Goal: Task Accomplishment & Management: Manage account settings

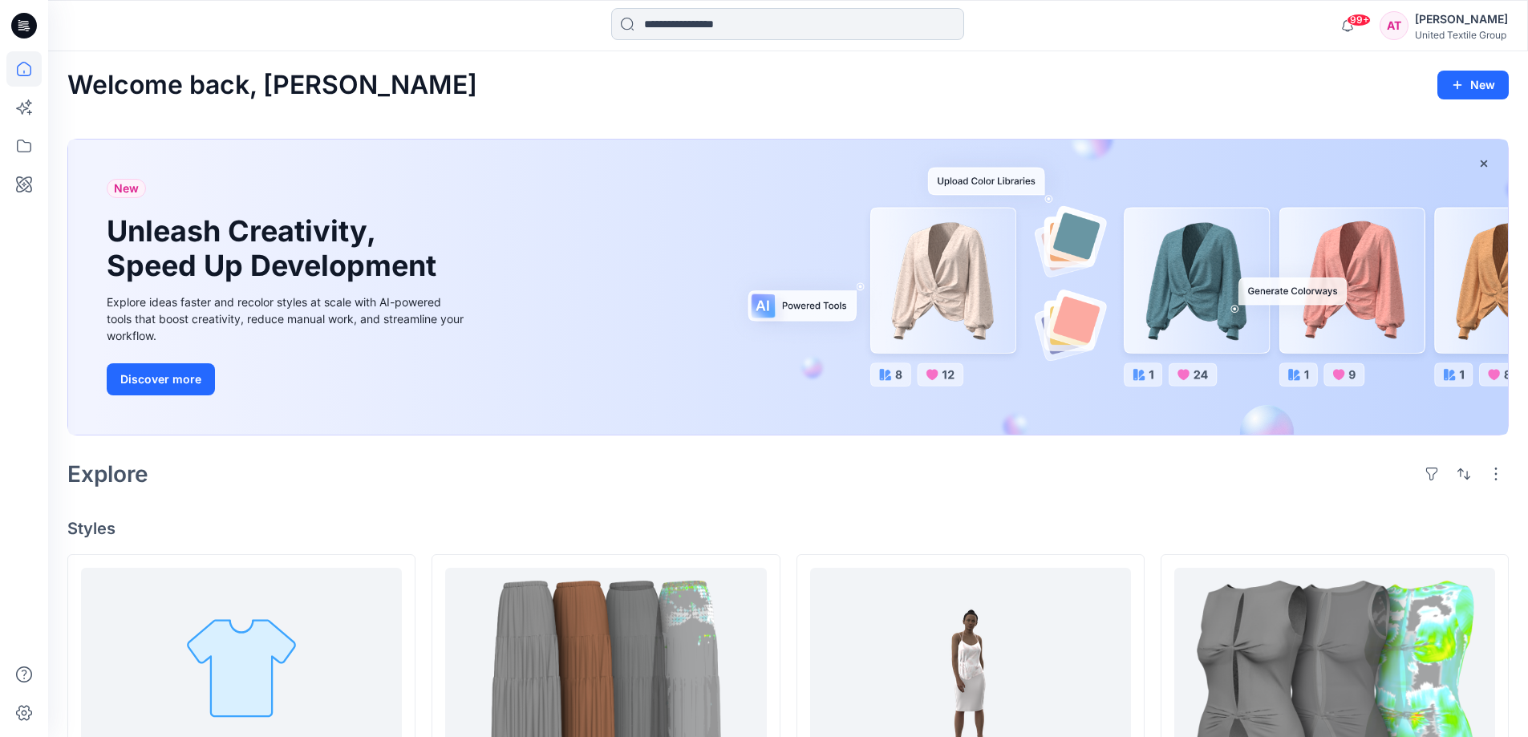
scroll to position [366, 0]
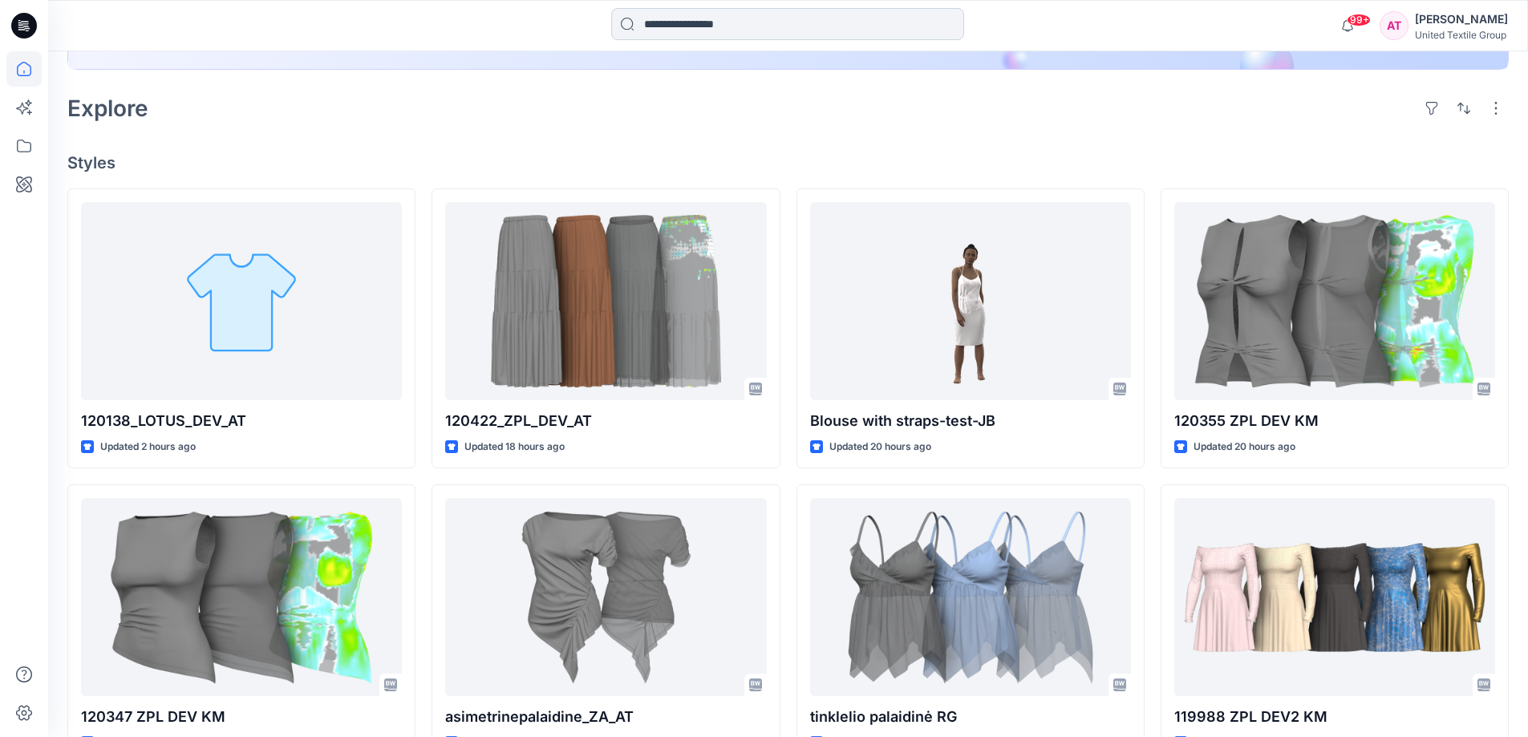
click at [662, 18] on input at bounding box center [787, 24] width 353 height 32
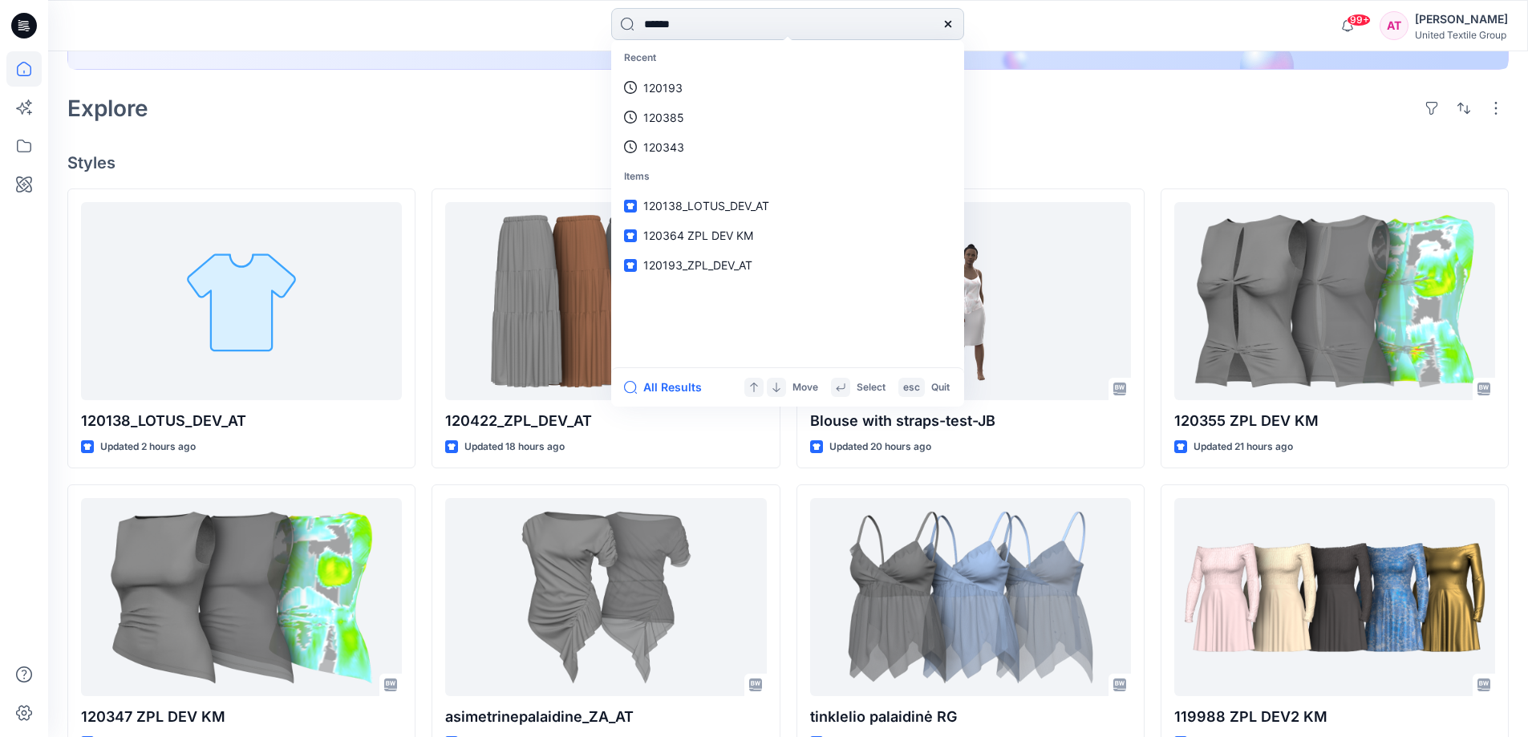
type input "******"
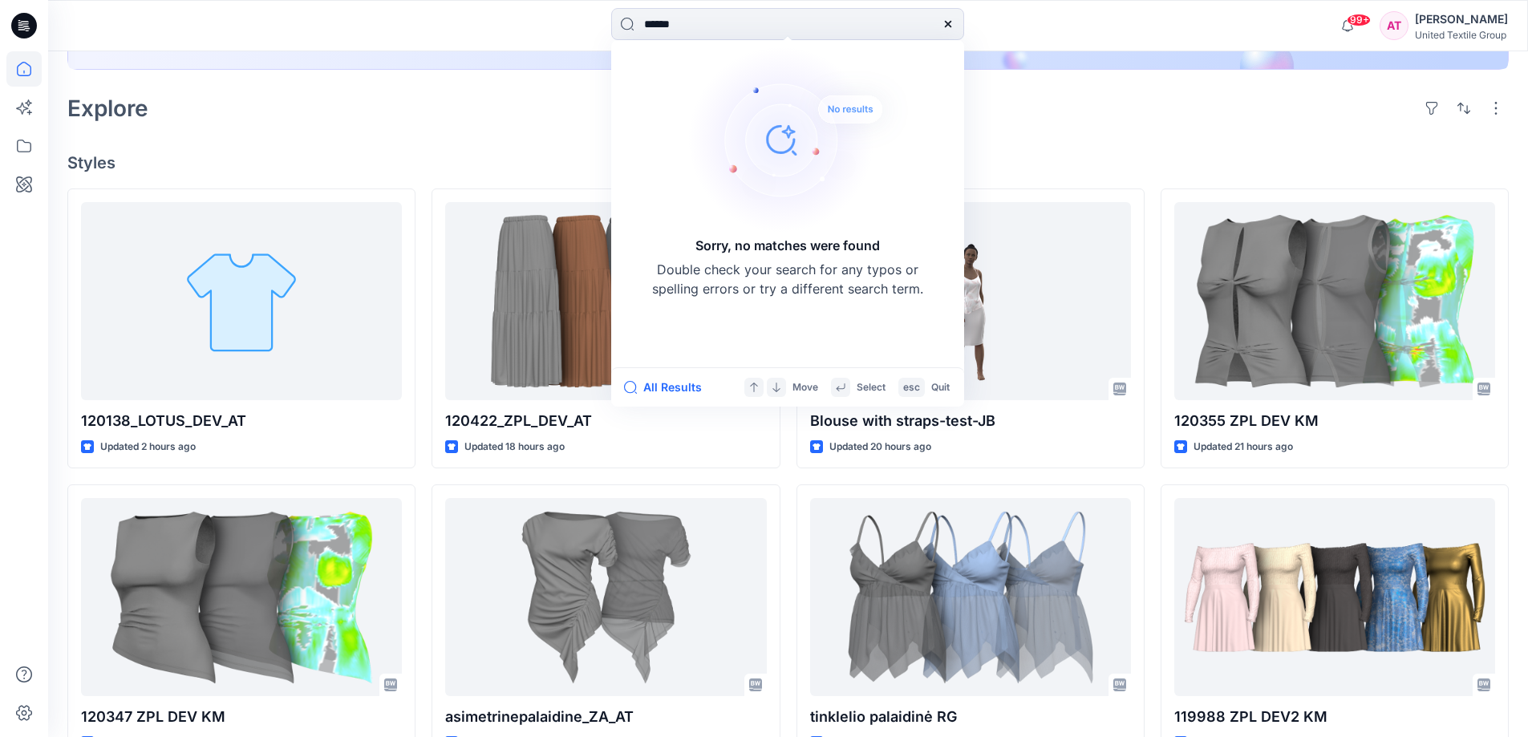
drag, startPoint x: 946, startPoint y: 20, endPoint x: 980, endPoint y: 62, distance: 54.1
click at [946, 22] on icon at bounding box center [948, 24] width 13 height 13
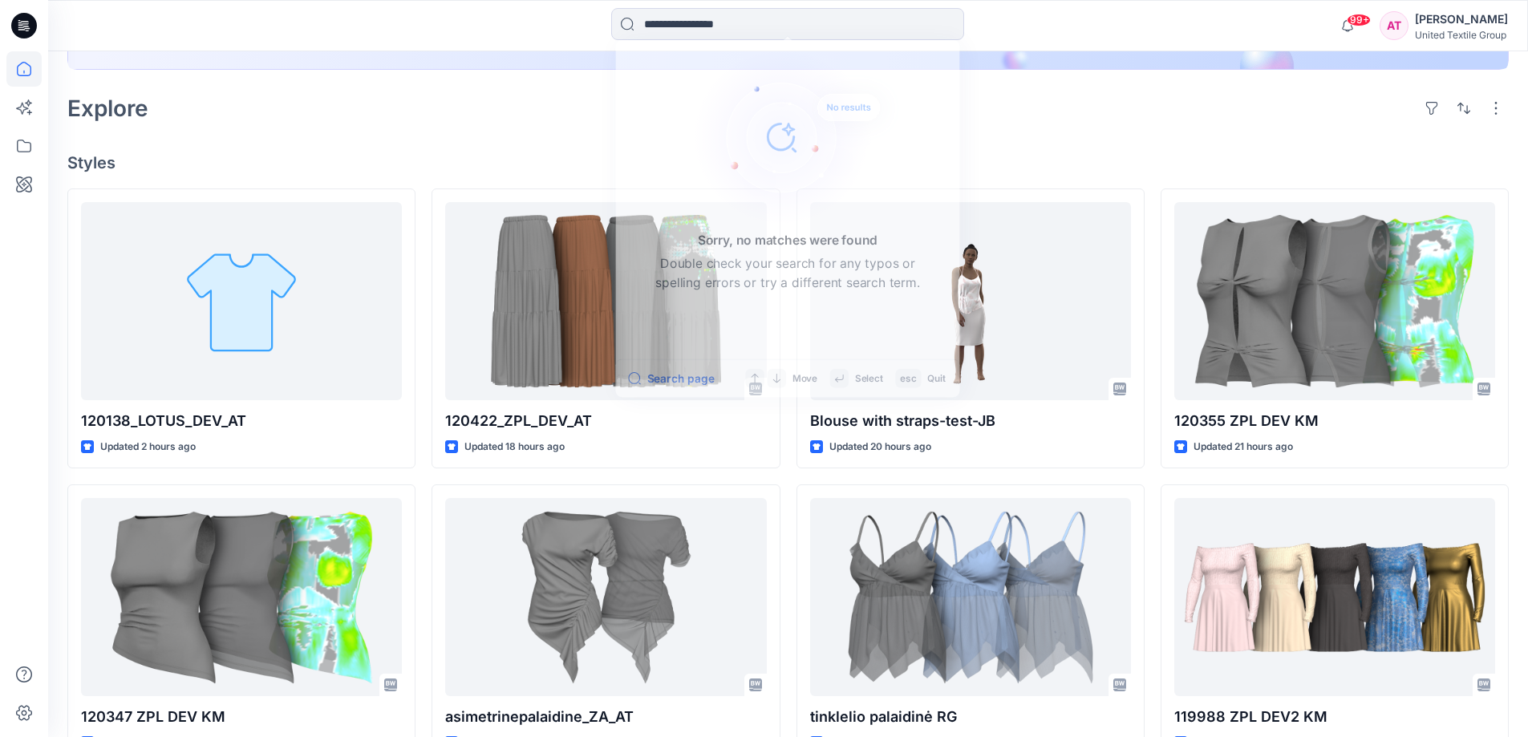
click at [1025, 112] on div "Explore" at bounding box center [787, 108] width 1441 height 39
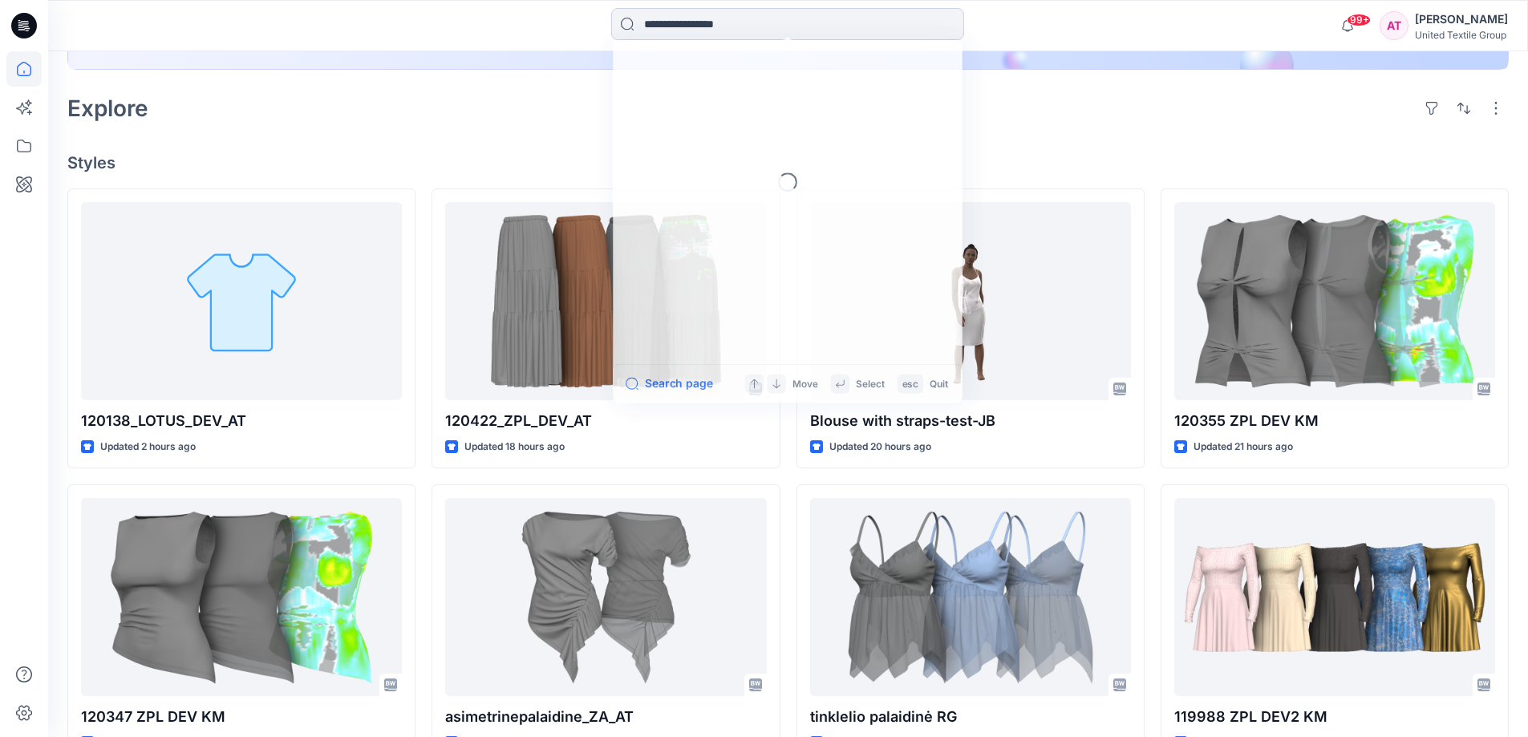
click at [687, 25] on input at bounding box center [787, 24] width 353 height 32
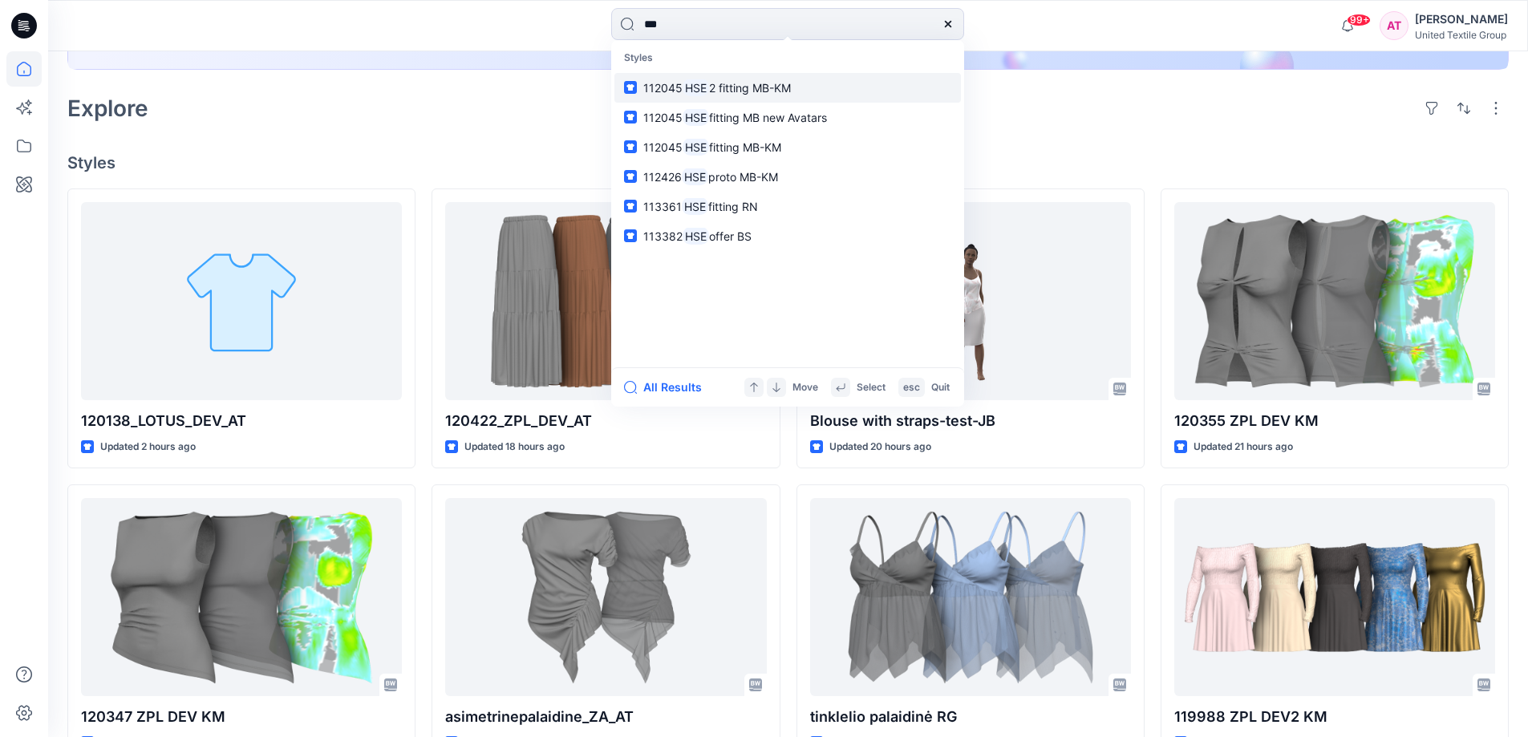
type input "***"
click at [748, 83] on span "2 fitting MB-KM" at bounding box center [750, 88] width 82 height 14
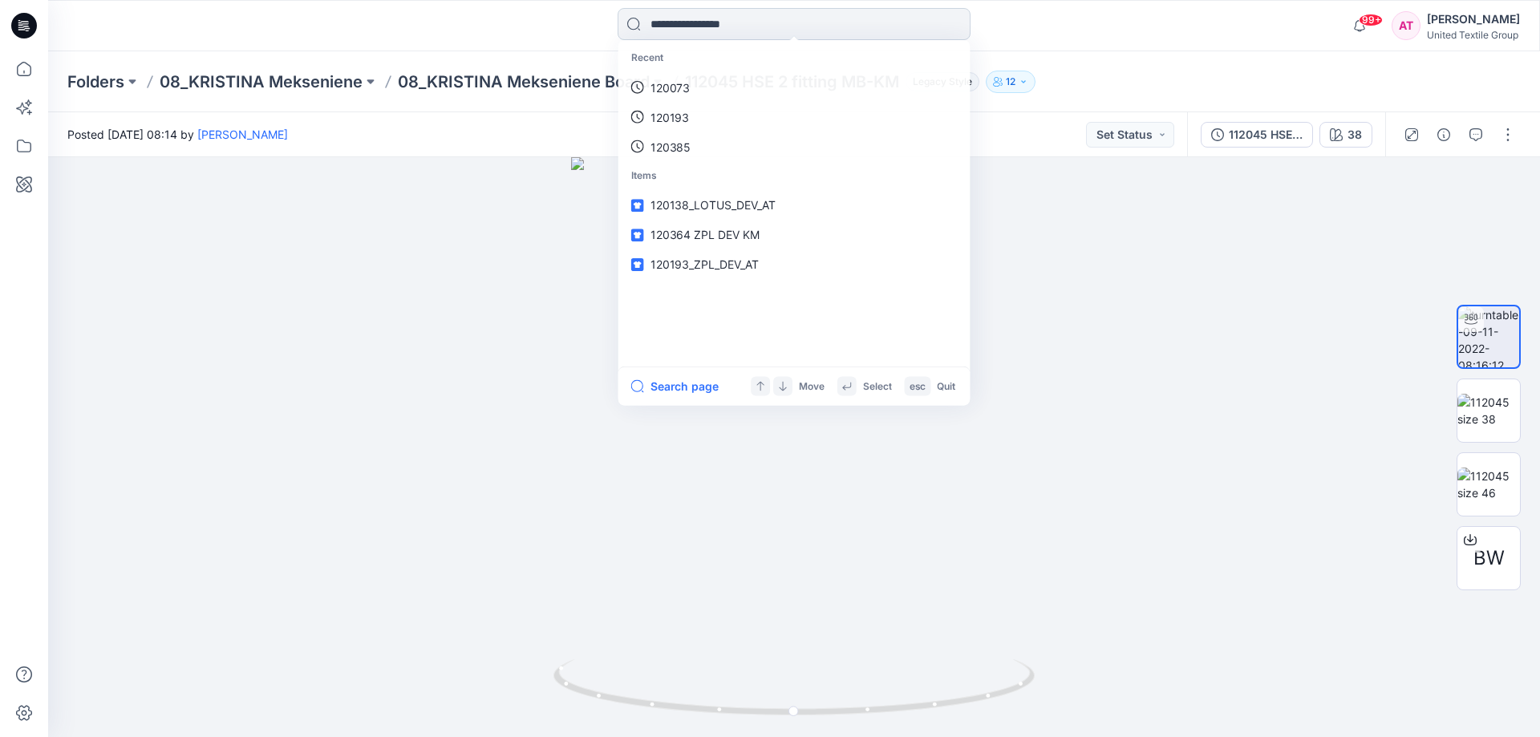
click at [659, 32] on input at bounding box center [794, 24] width 353 height 32
click at [651, 79] on p "hse" at bounding box center [659, 87] width 18 height 17
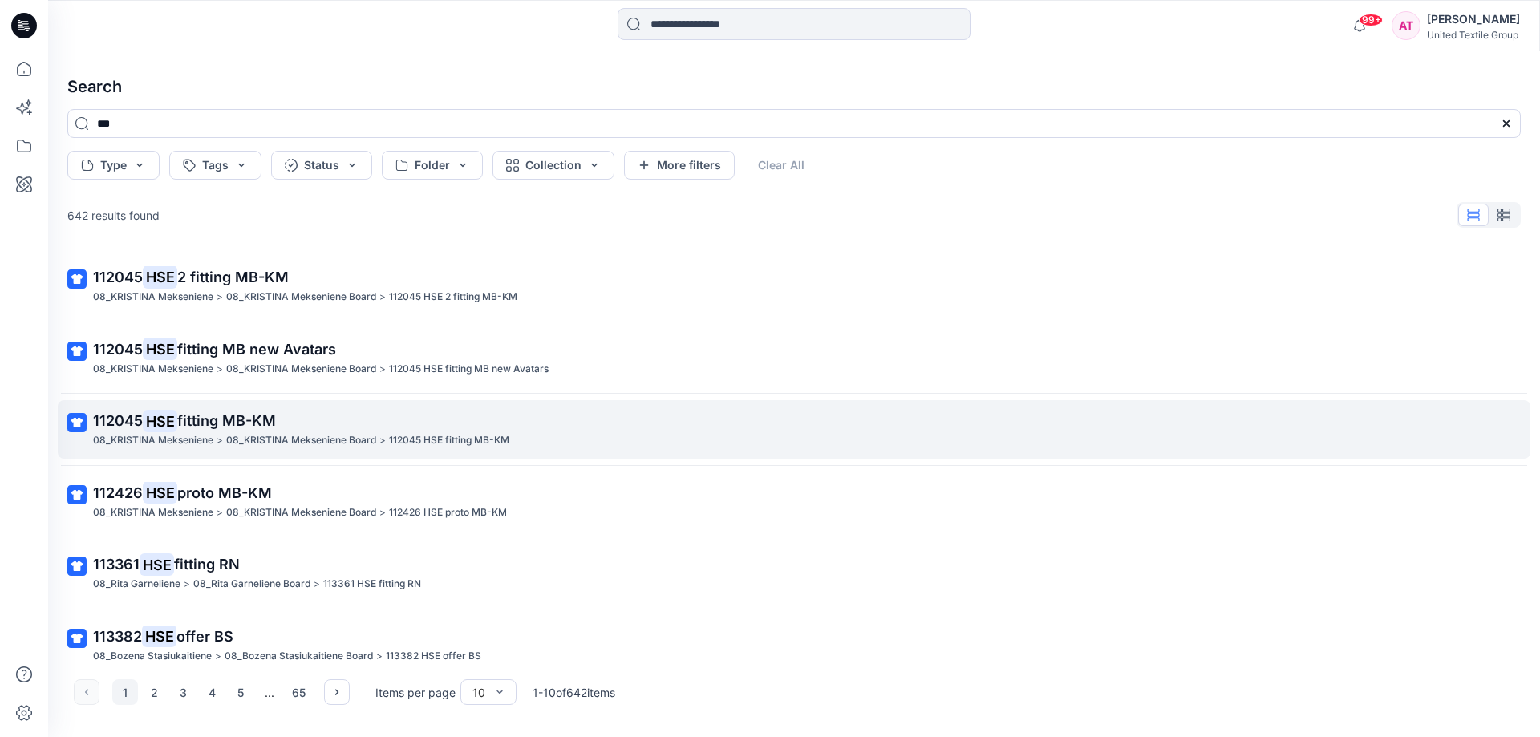
click at [276, 416] on span "fitting MB-KM" at bounding box center [226, 420] width 99 height 17
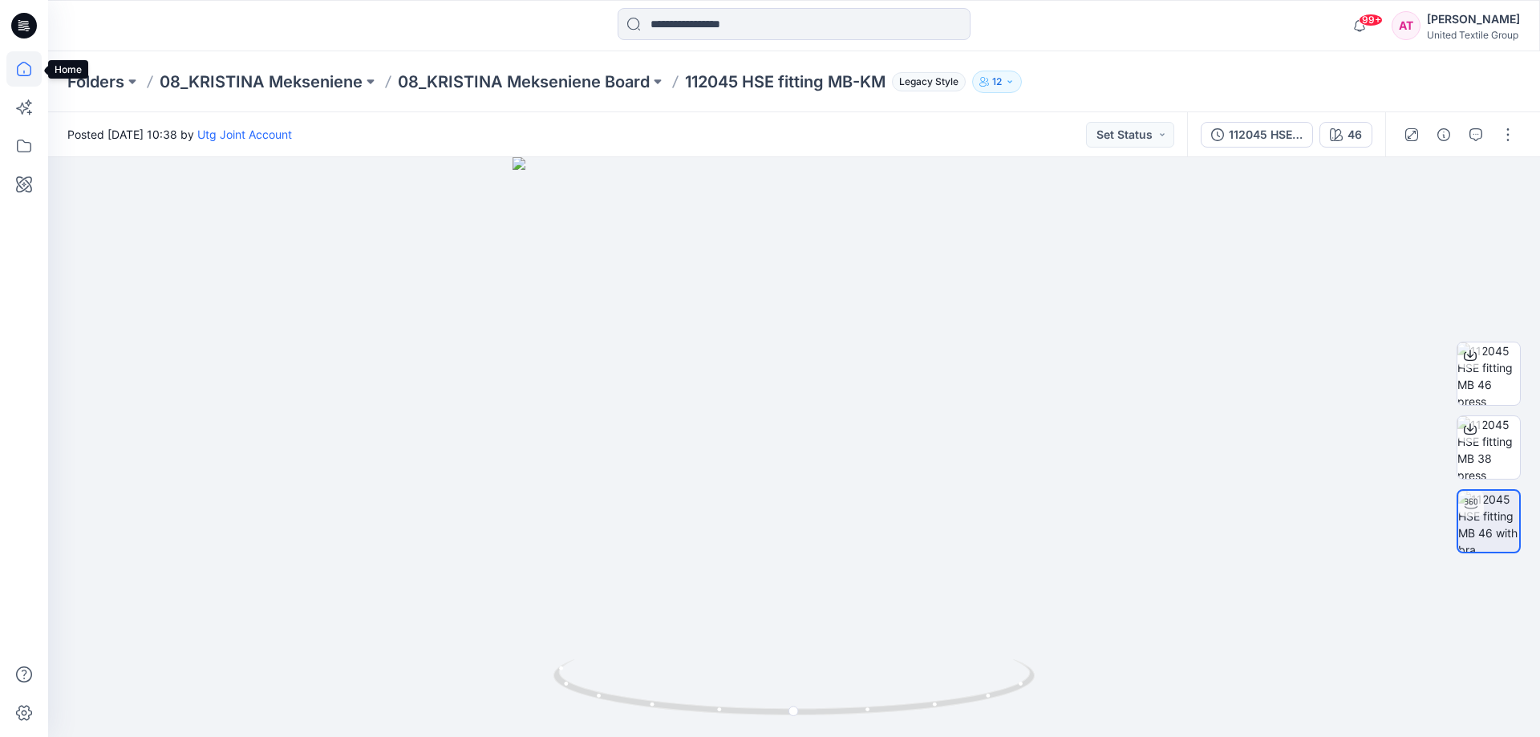
click at [24, 73] on icon at bounding box center [23, 72] width 1 height 3
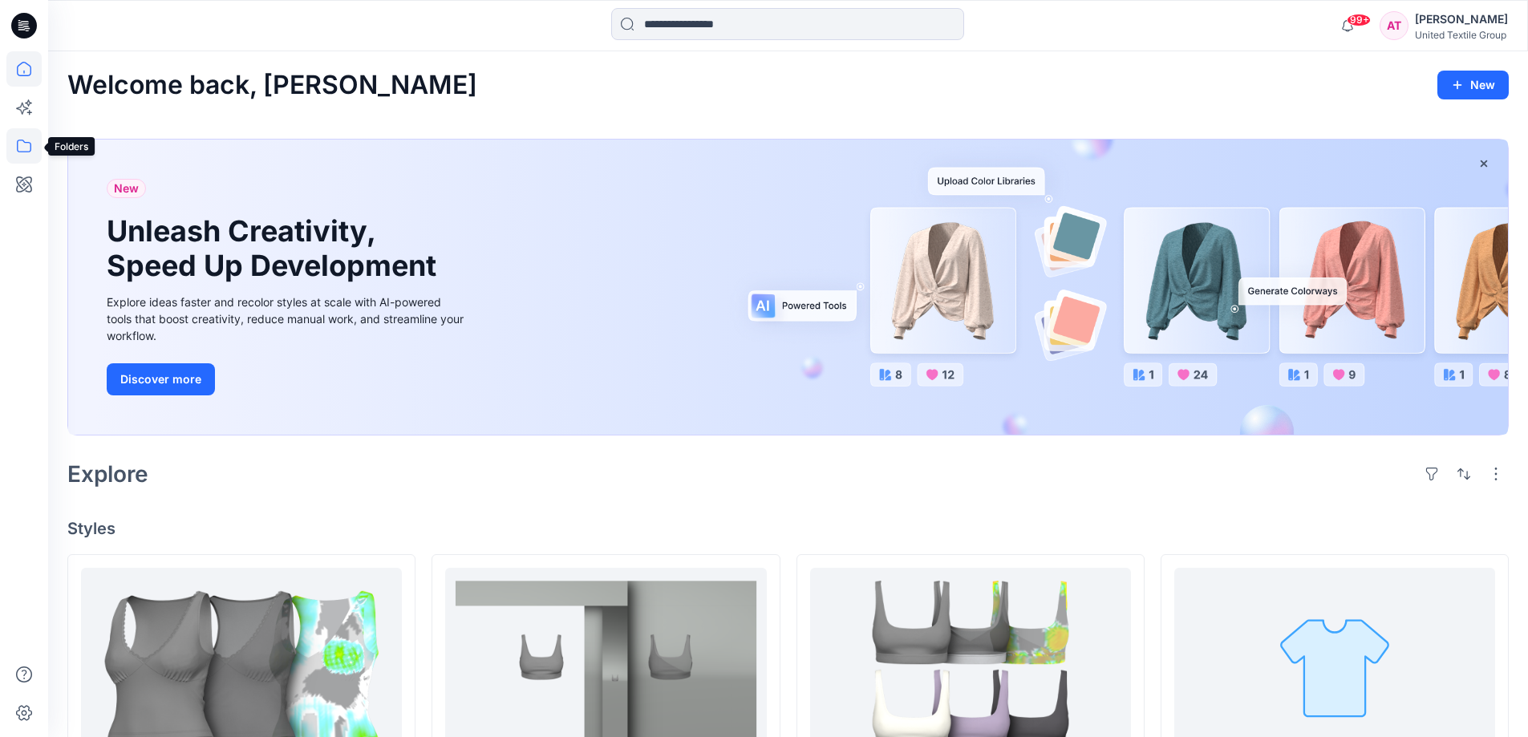
click at [19, 151] on icon at bounding box center [23, 145] width 35 height 35
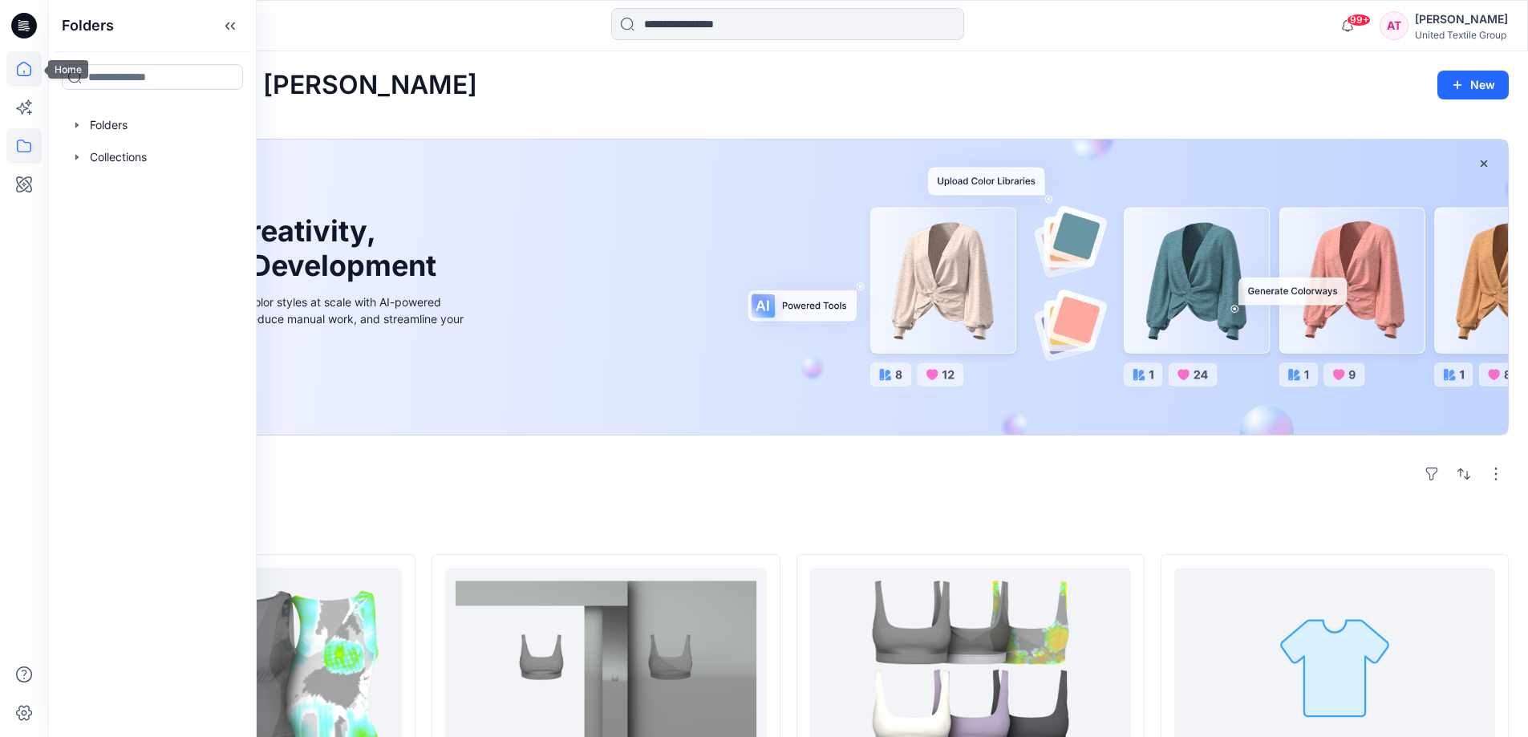
click at [18, 72] on icon at bounding box center [23, 68] width 35 height 35
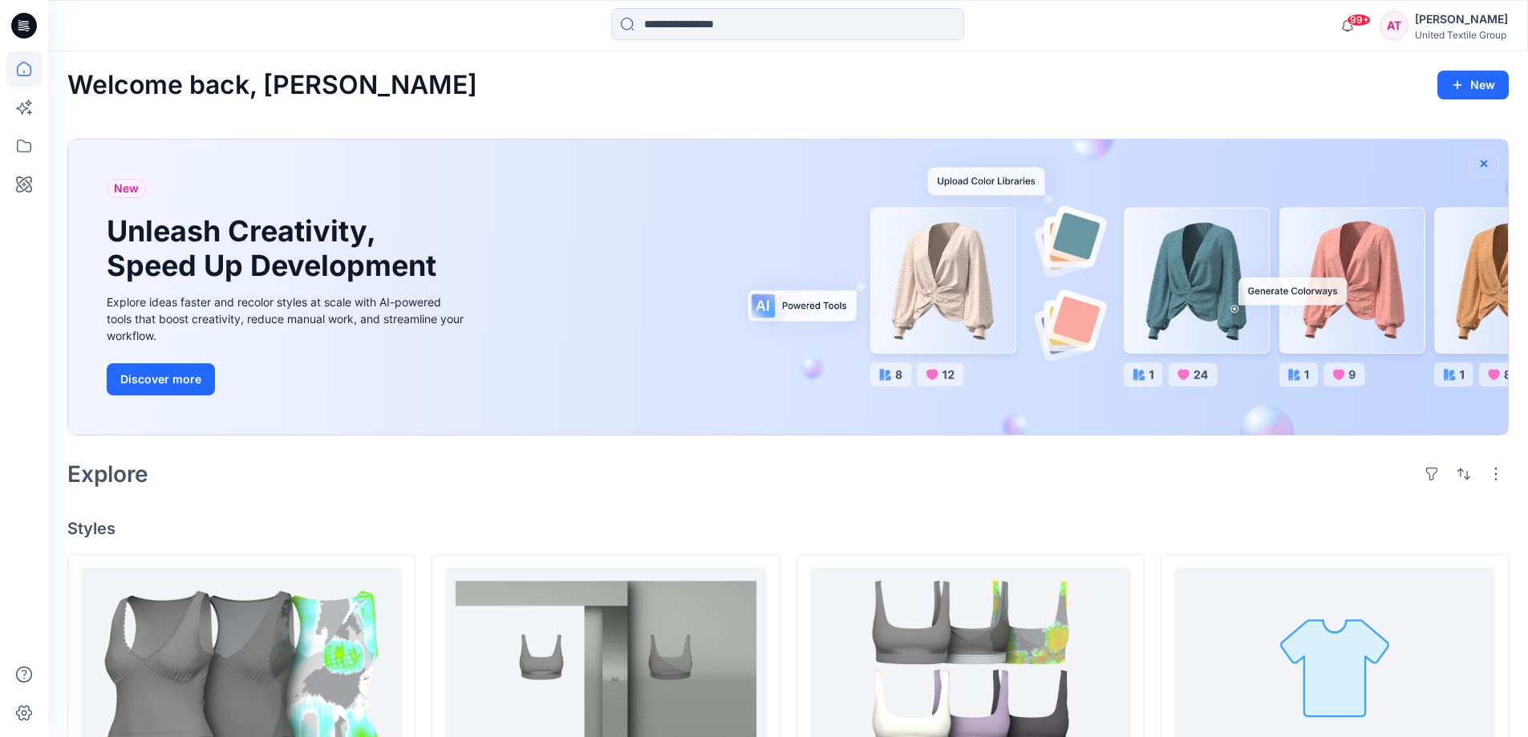
click at [1486, 163] on icon "button" at bounding box center [1483, 163] width 13 height 13
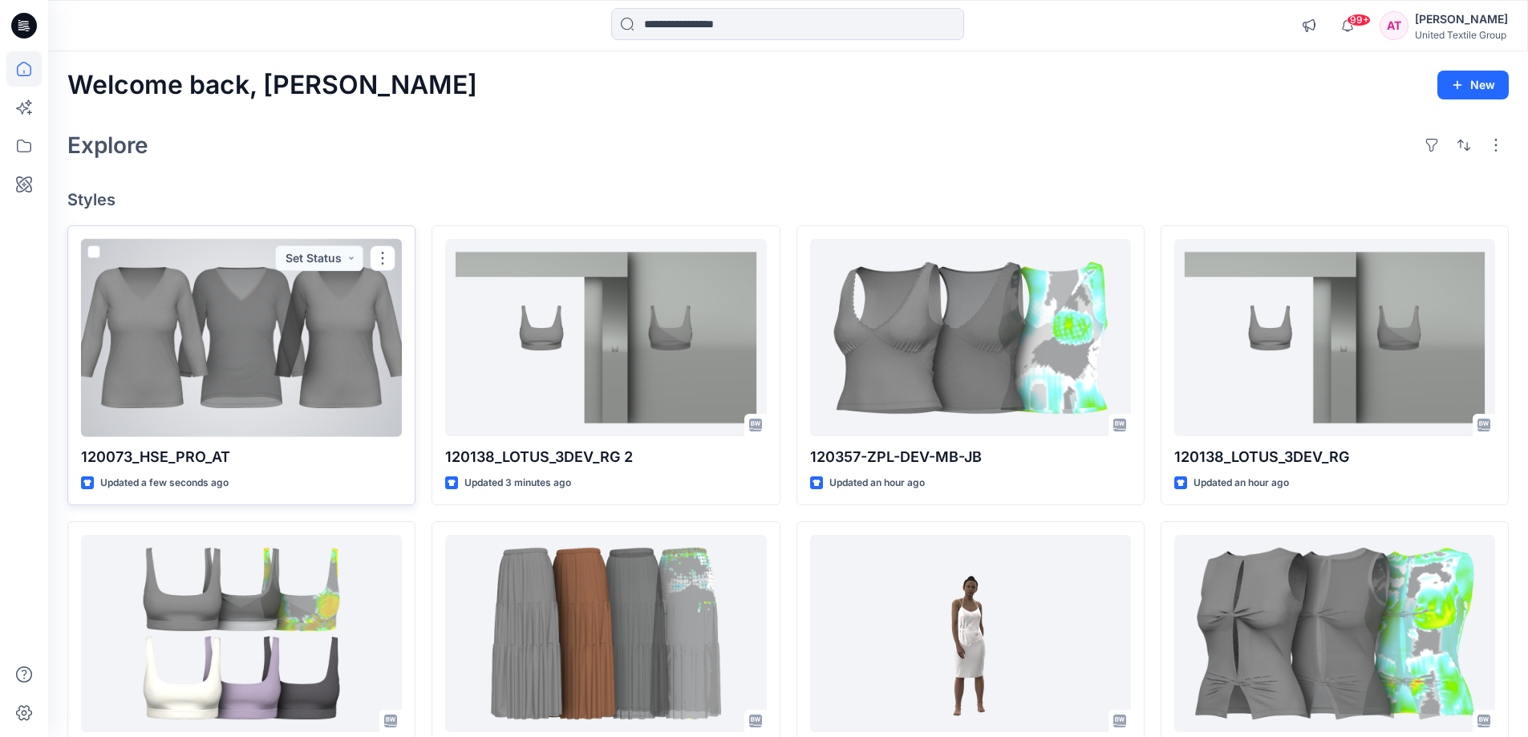
click at [299, 348] on div at bounding box center [241, 338] width 321 height 198
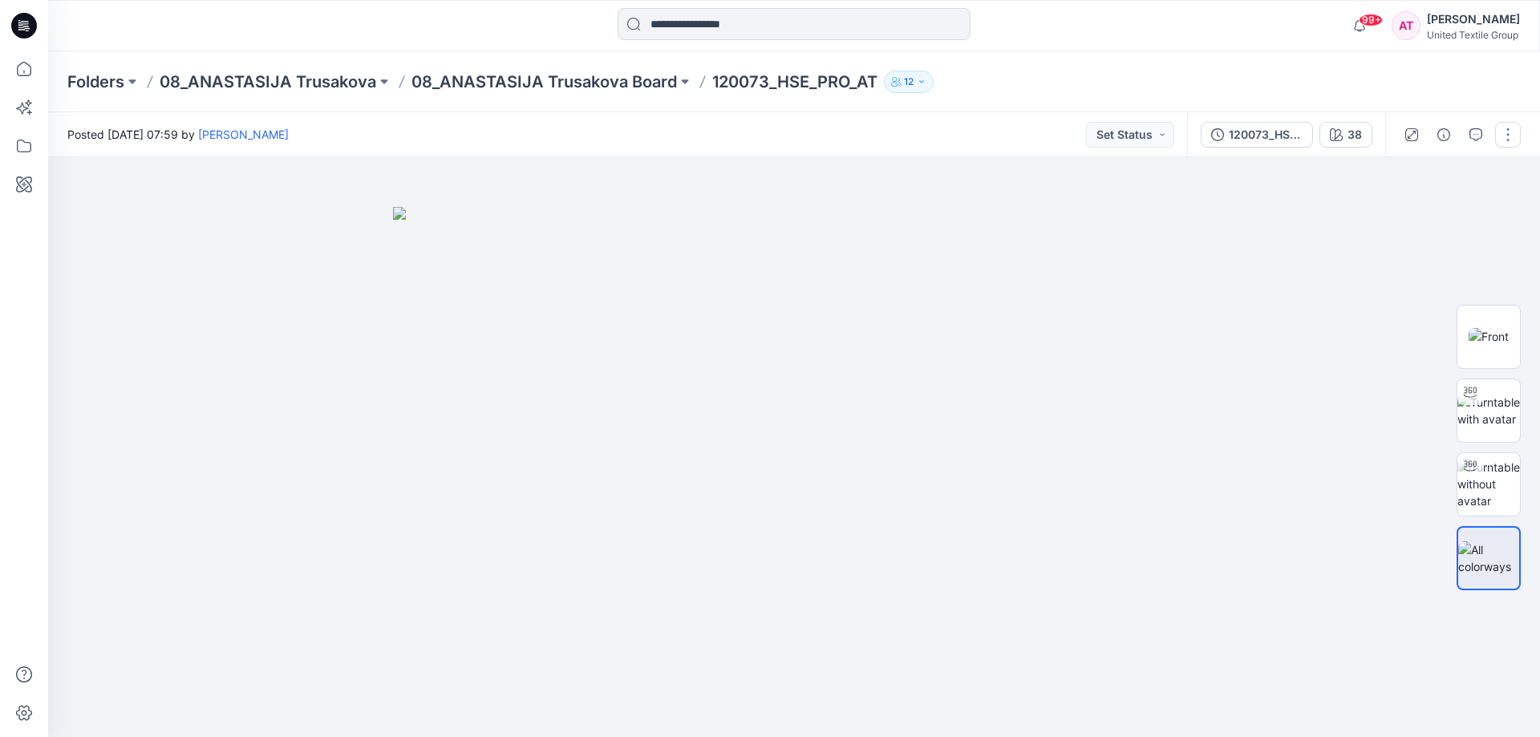
click at [1503, 133] on button "button" at bounding box center [1508, 135] width 26 height 26
click at [1421, 217] on button "Edit" at bounding box center [1441, 217] width 148 height 30
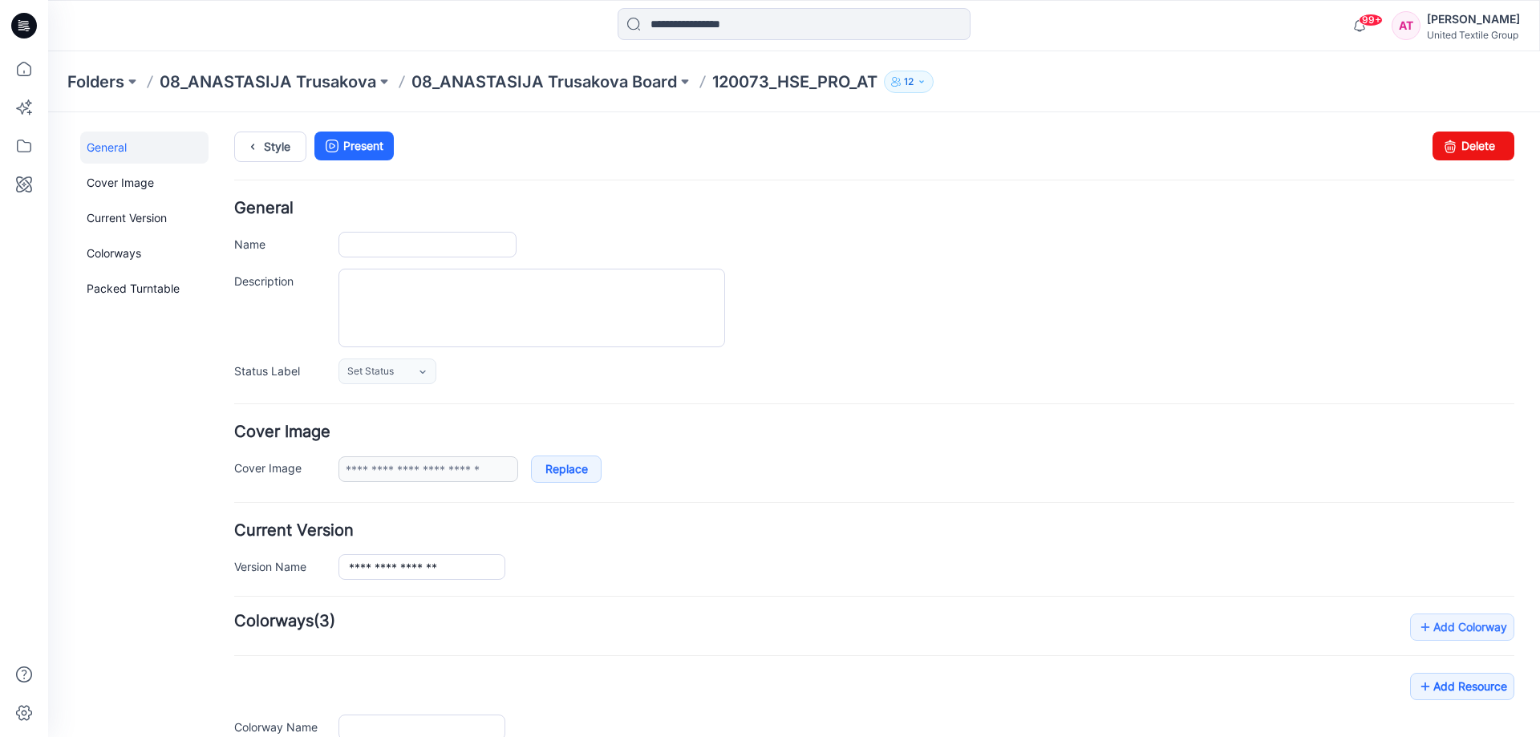
type input "**********"
type input "**"
type input "**********"
click at [21, 67] on icon at bounding box center [23, 68] width 35 height 35
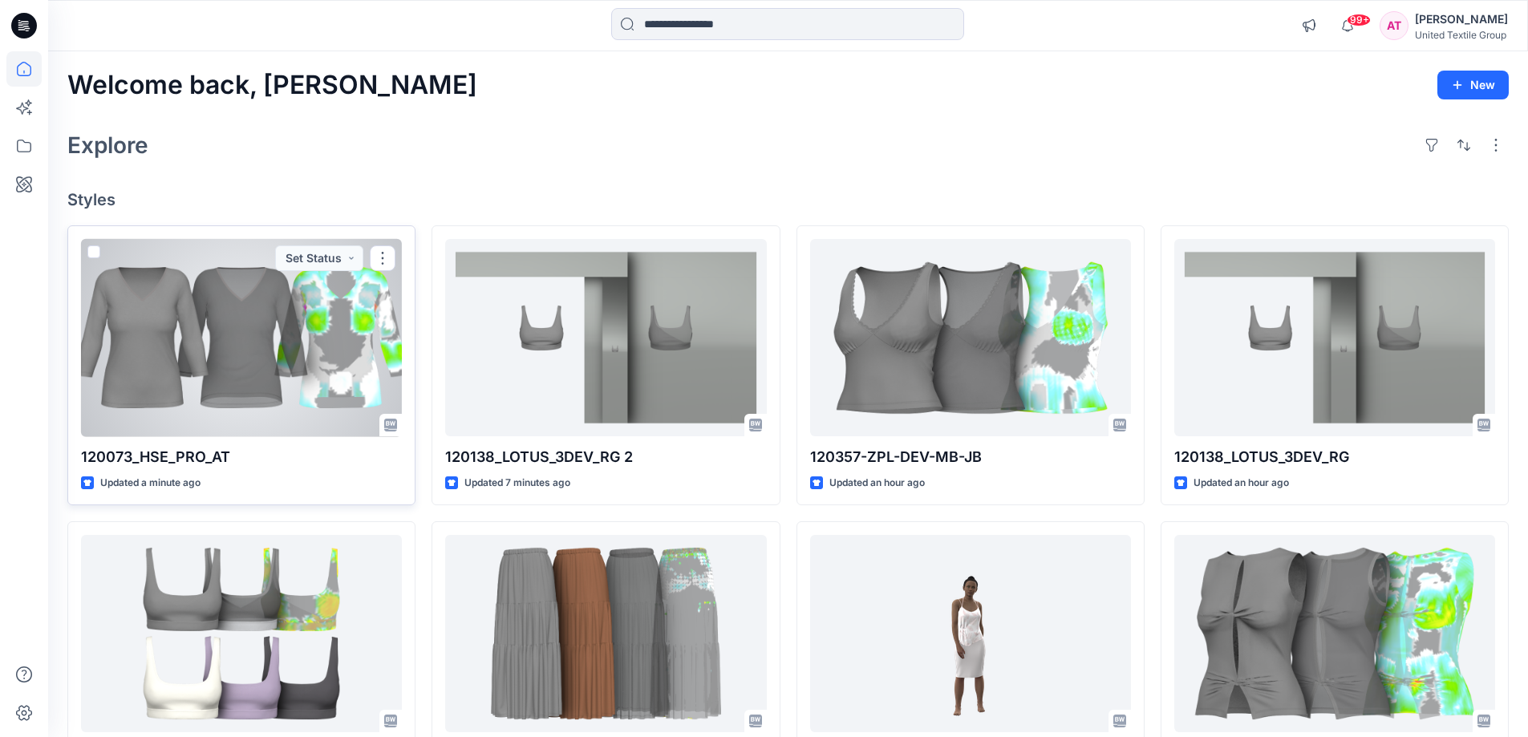
click at [322, 318] on div at bounding box center [241, 338] width 321 height 198
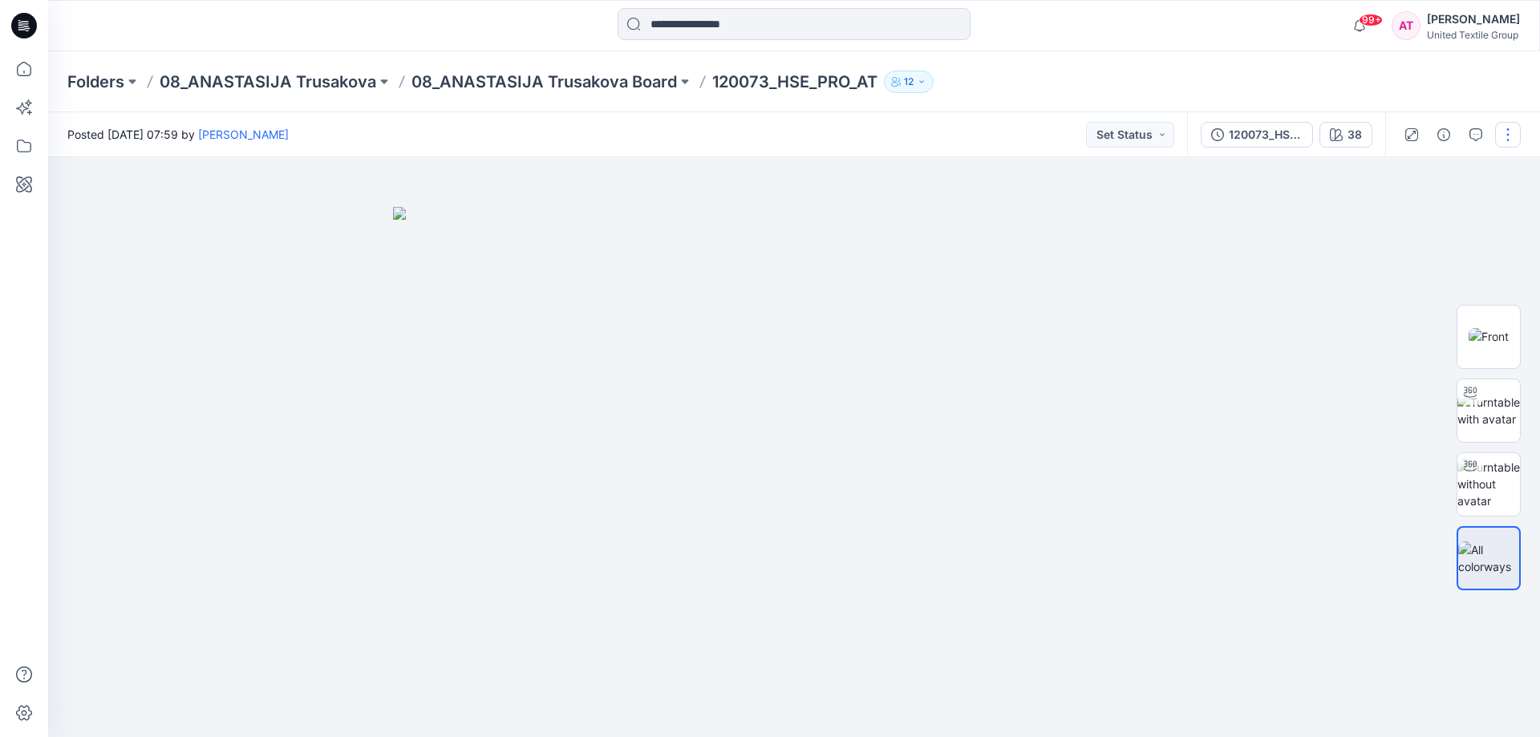
click at [1505, 137] on button "button" at bounding box center [1508, 135] width 26 height 26
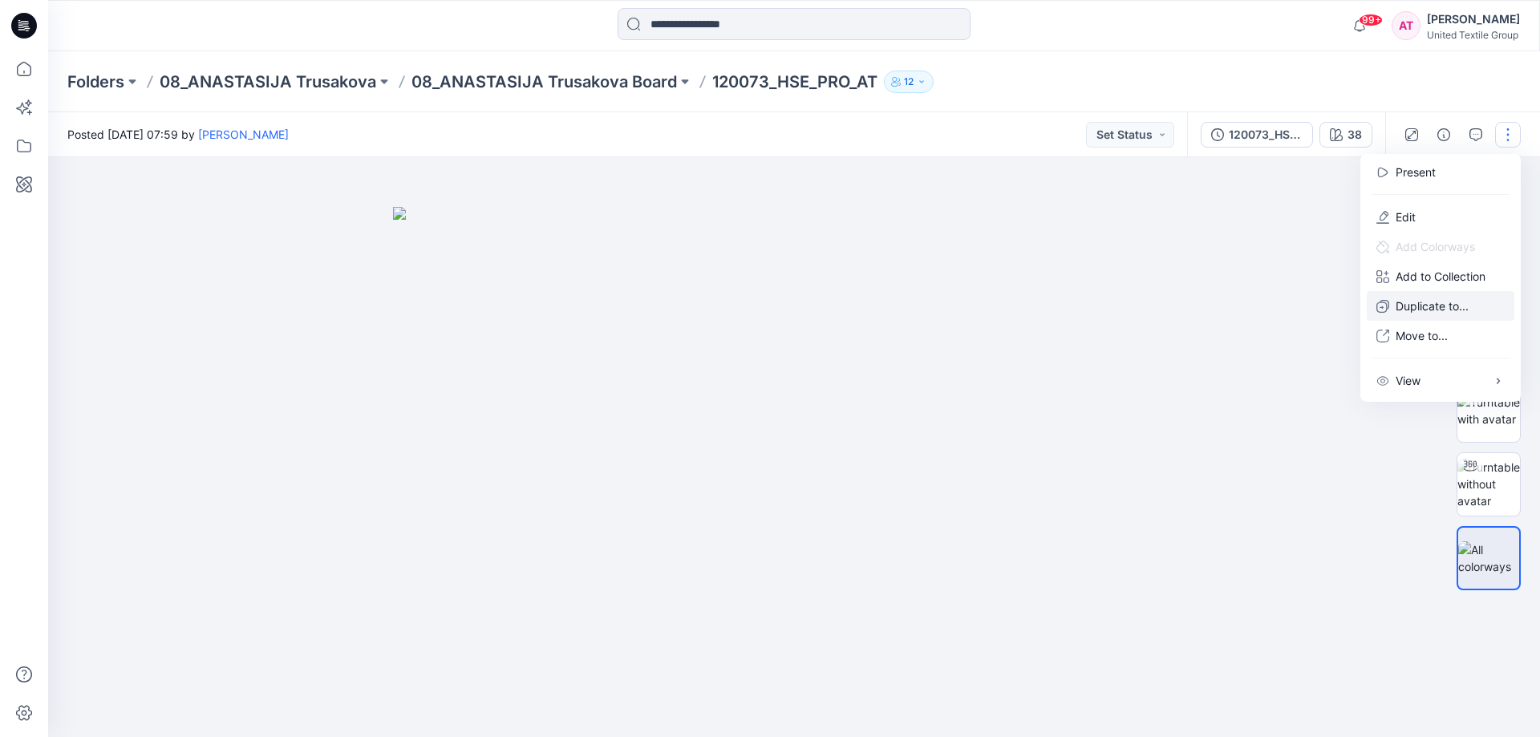
click at [1443, 307] on p "Duplicate to..." at bounding box center [1432, 306] width 73 height 17
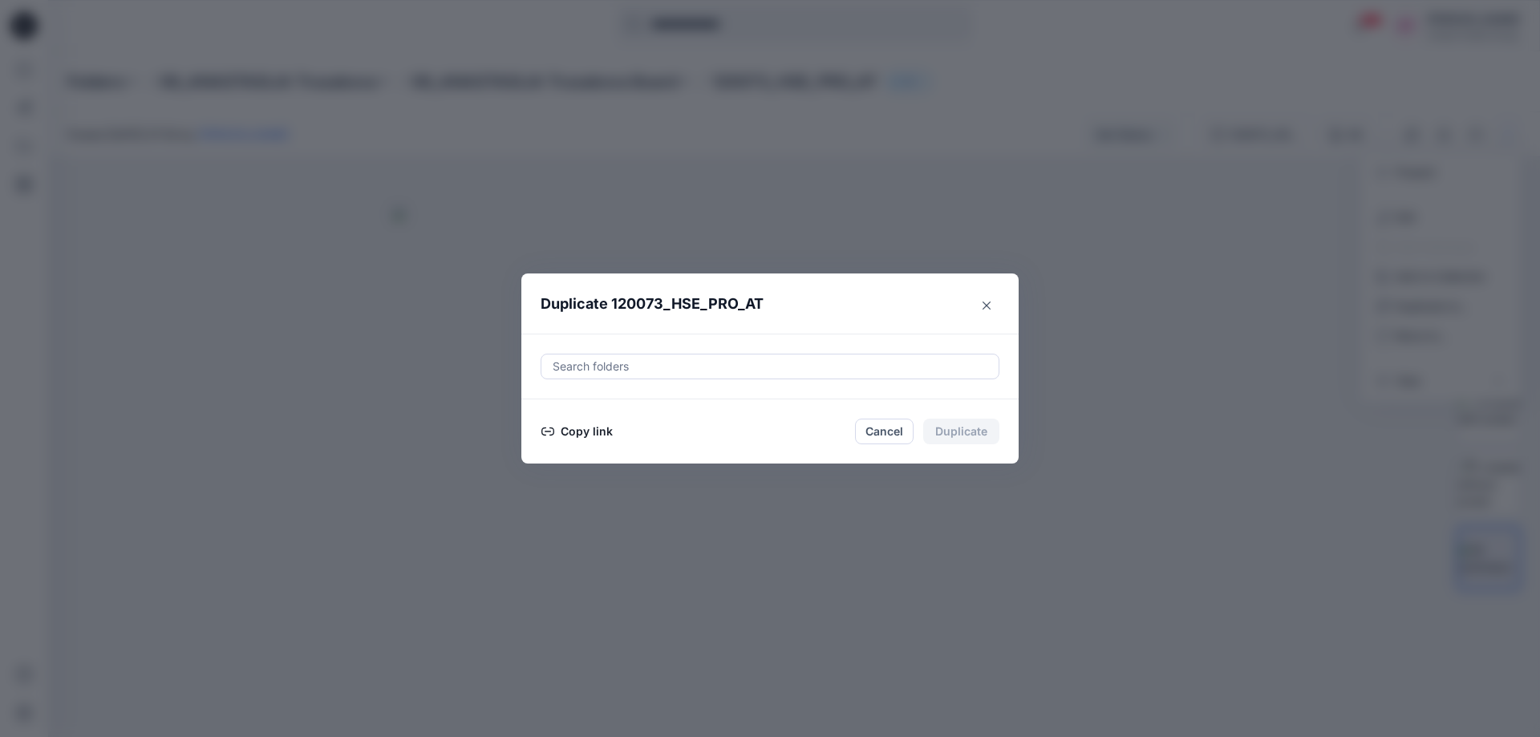
click at [601, 368] on div at bounding box center [770, 366] width 438 height 19
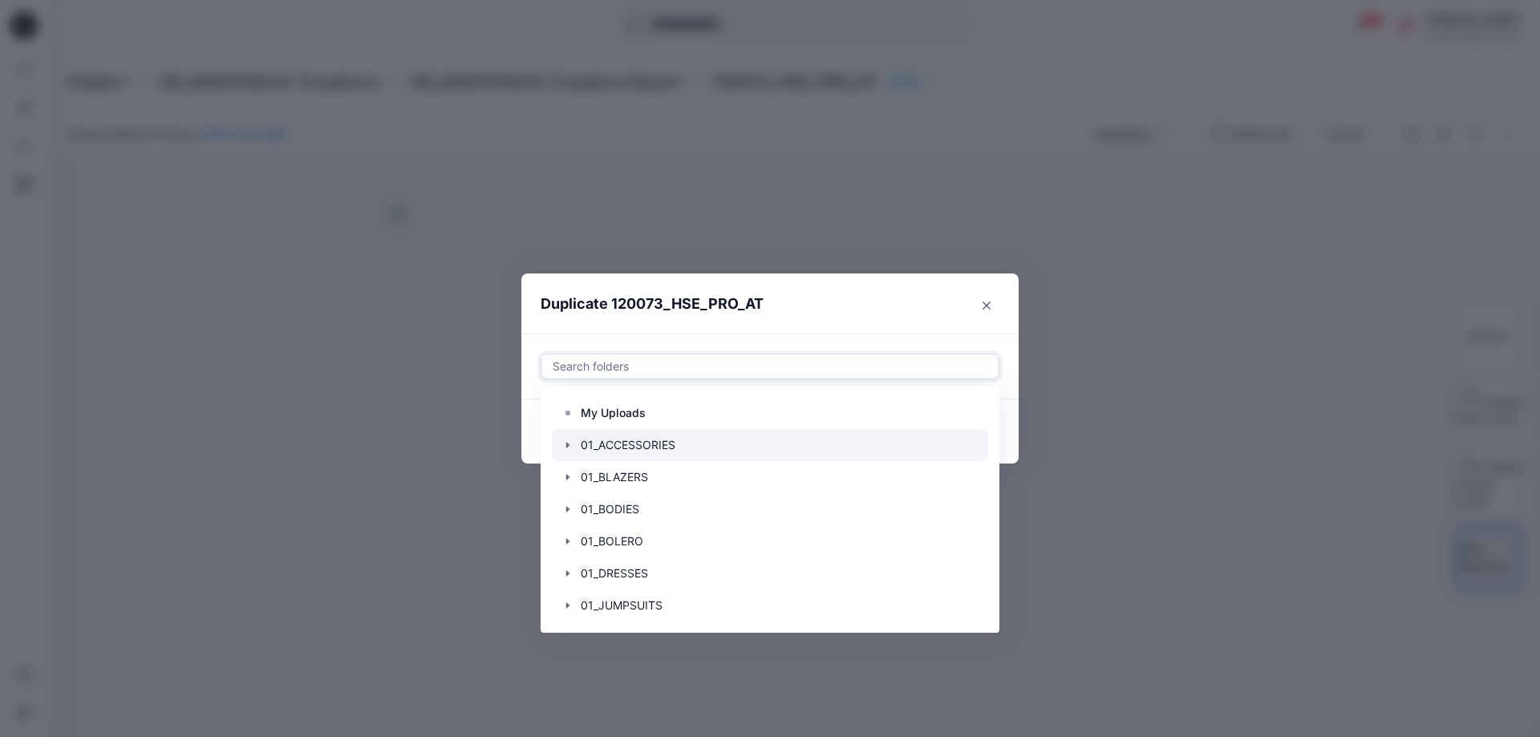
click at [635, 442] on div at bounding box center [770, 445] width 436 height 32
click at [867, 309] on header "Duplicate 120073_HSE_PRO_AT" at bounding box center [753, 304] width 465 height 61
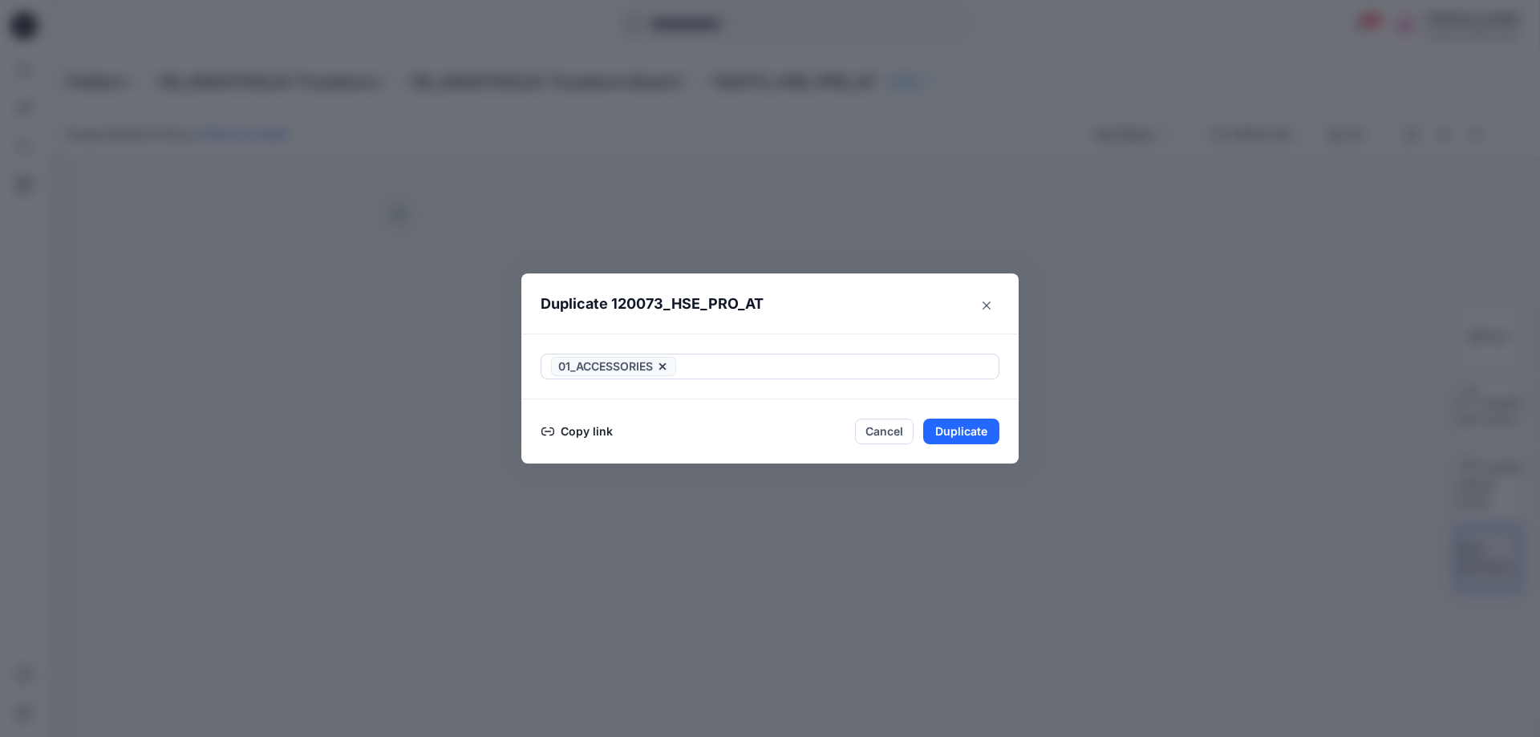
click at [583, 429] on button "Copy link" at bounding box center [577, 431] width 73 height 19
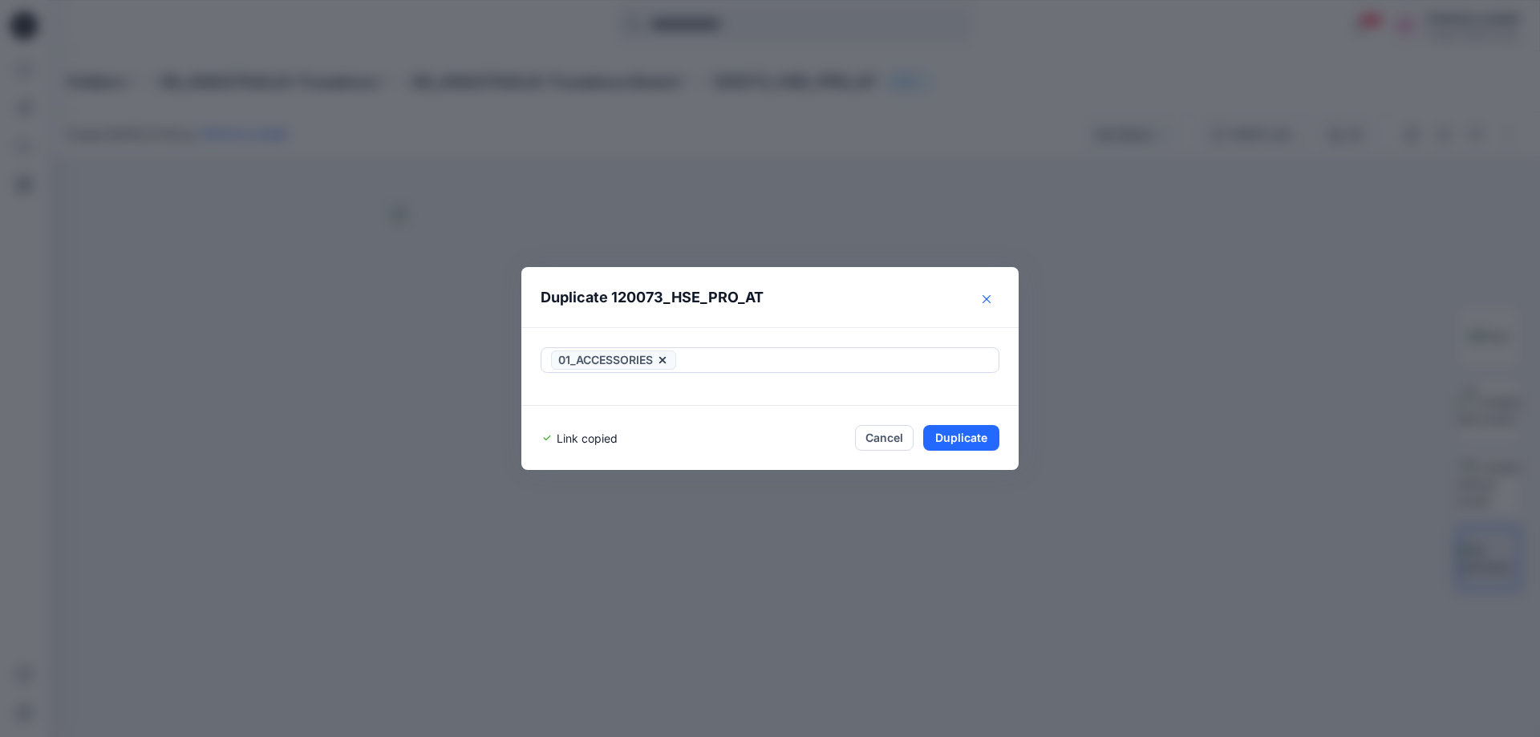
click at [985, 302] on icon "Close" at bounding box center [987, 299] width 8 height 8
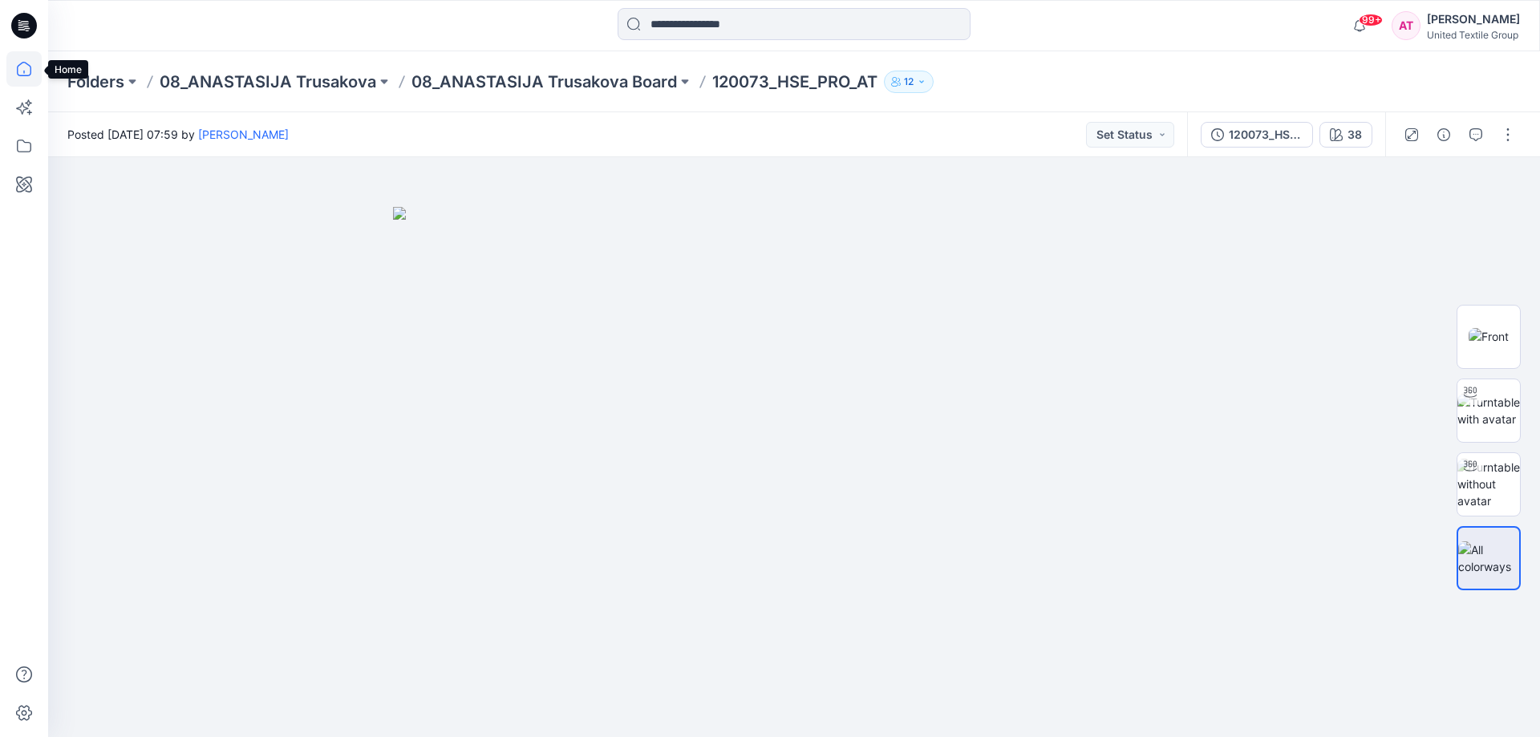
click at [29, 63] on icon at bounding box center [23, 68] width 35 height 35
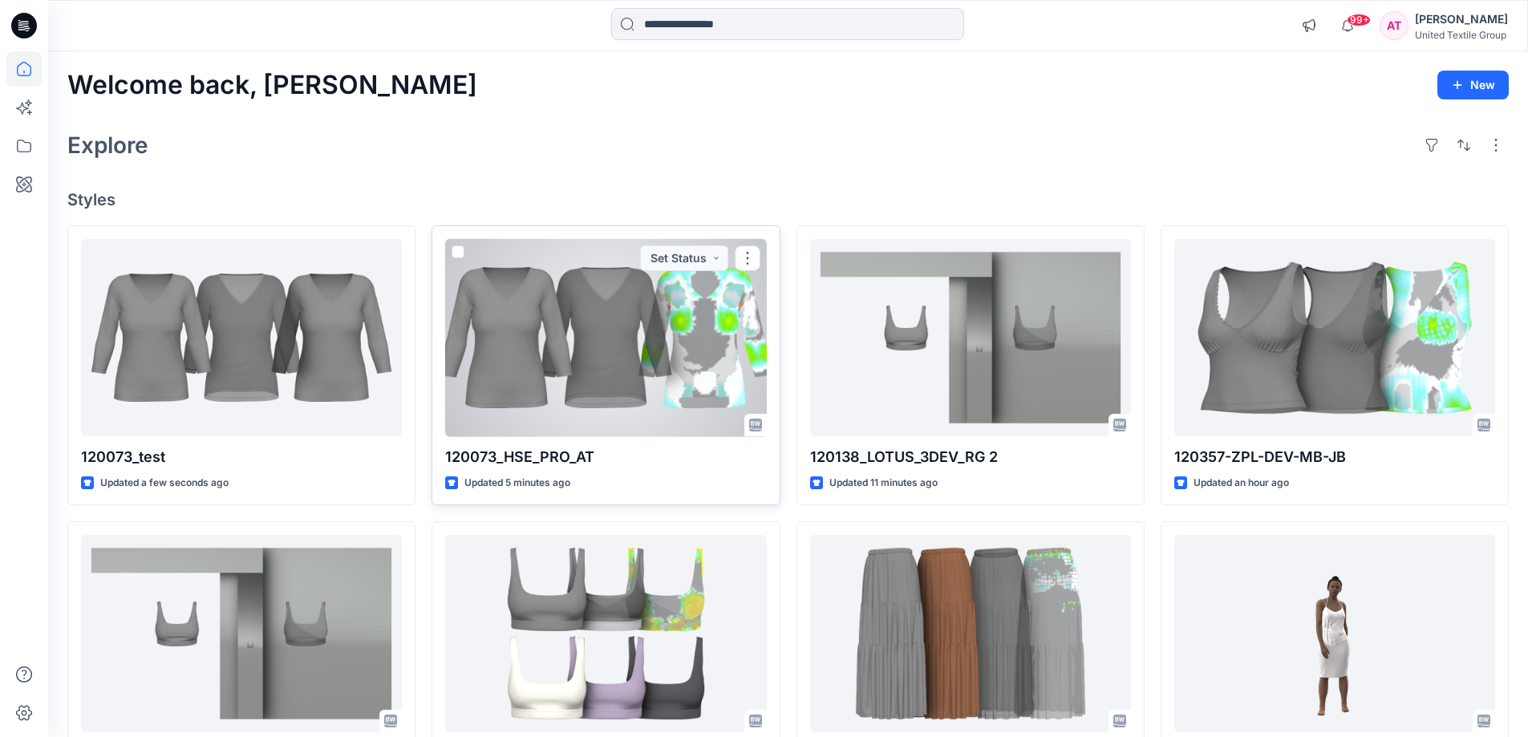
click at [647, 330] on div at bounding box center [605, 338] width 321 height 198
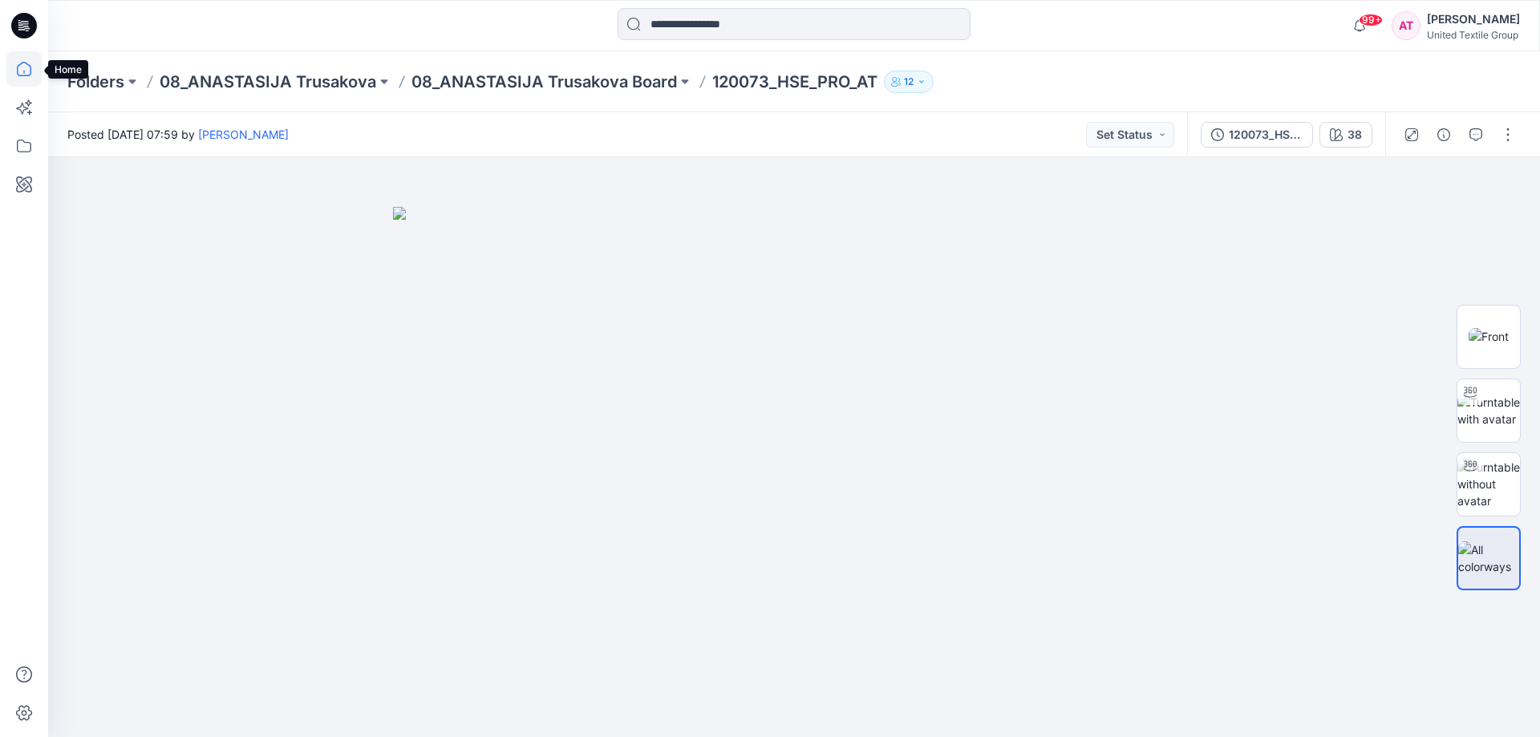
click at [22, 73] on icon at bounding box center [23, 68] width 35 height 35
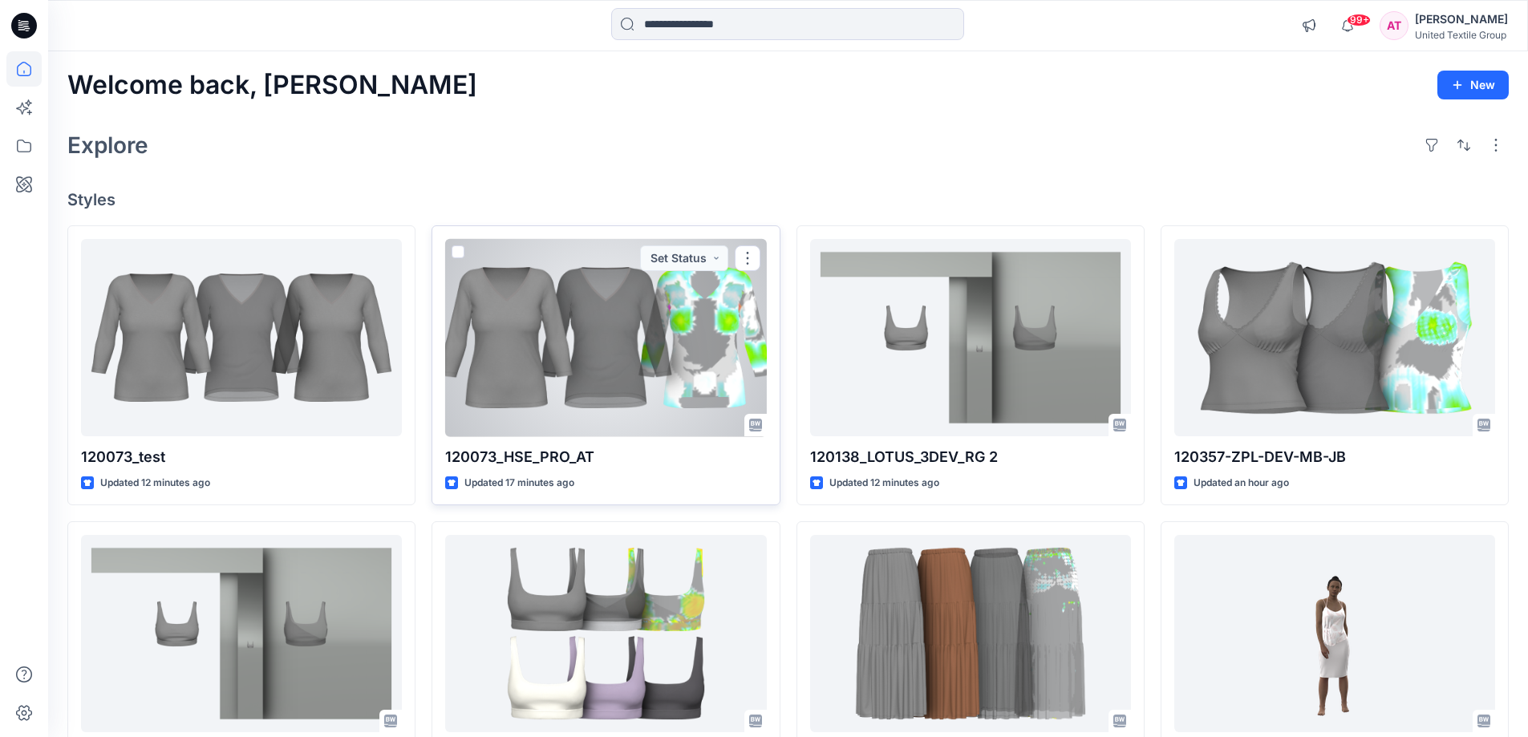
click at [699, 360] on div at bounding box center [605, 338] width 321 height 198
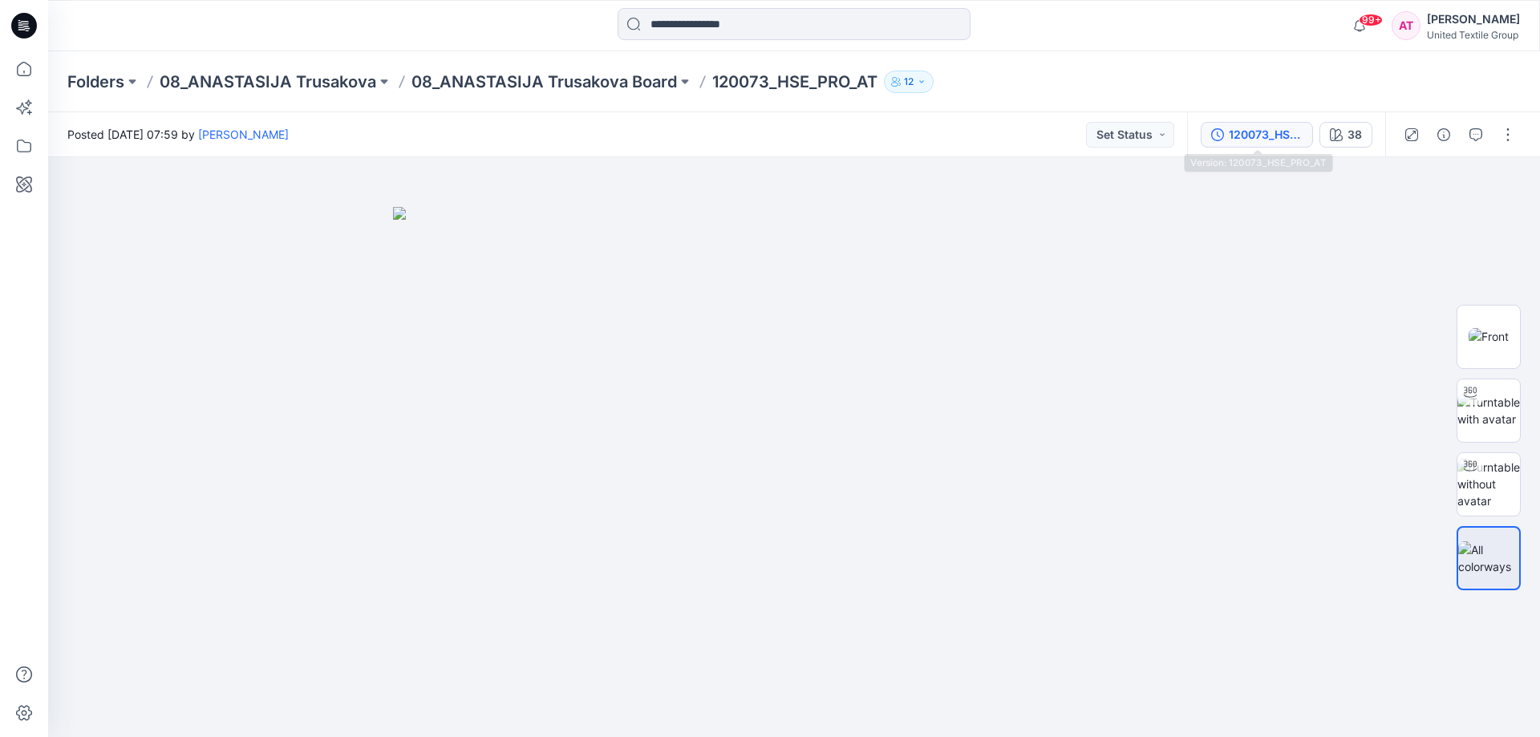
click at [1265, 138] on div "120073_HSE_PRO_AT" at bounding box center [1266, 135] width 74 height 18
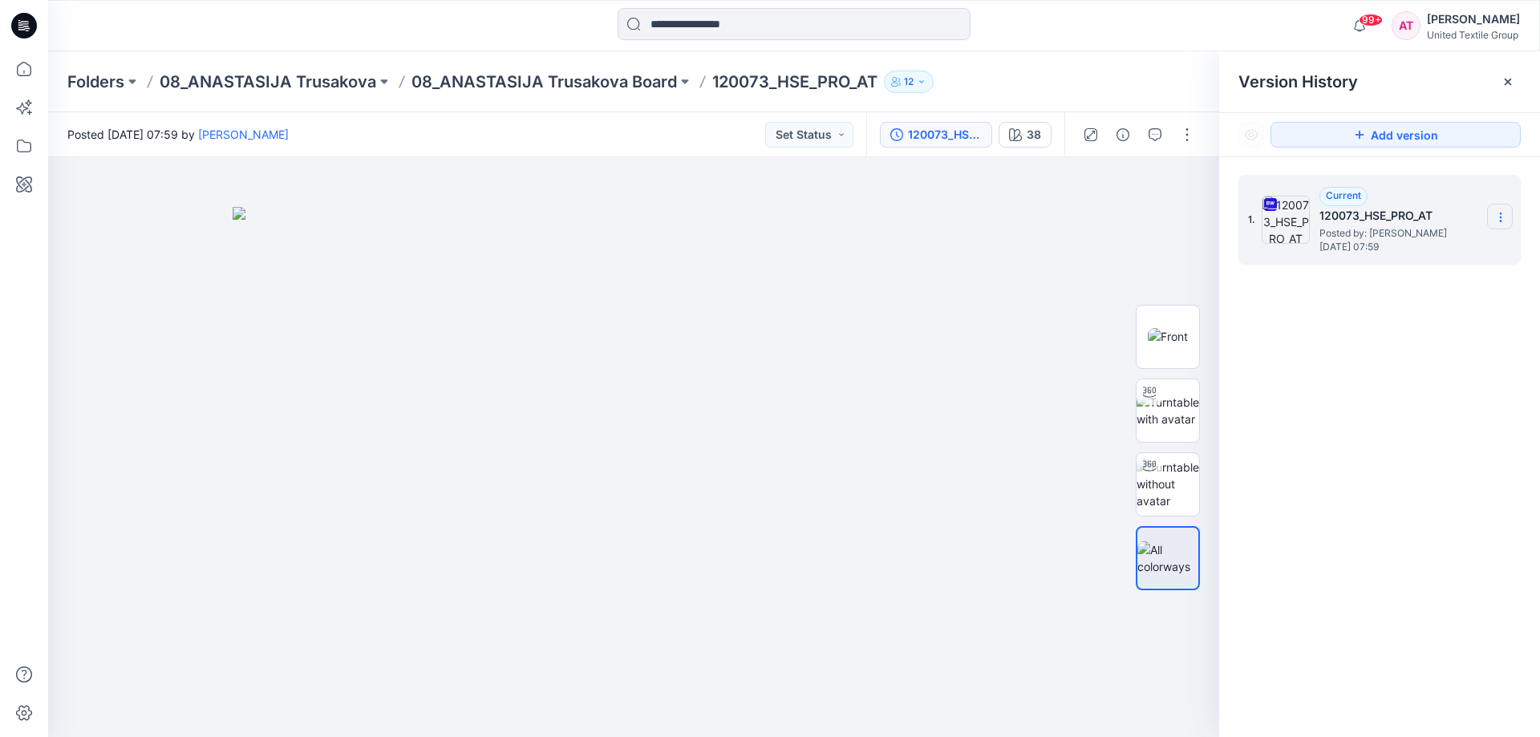
click at [1496, 214] on icon at bounding box center [1500, 217] width 13 height 13
drag, startPoint x: 1454, startPoint y: 246, endPoint x: 1449, endPoint y: 238, distance: 9.4
click at [1451, 244] on span "Download Source BW File" at bounding box center [1419, 248] width 134 height 19
click at [1502, 214] on icon at bounding box center [1500, 217] width 13 height 13
click at [1425, 286] on span "Duplicate Version" at bounding box center [1397, 280] width 91 height 19
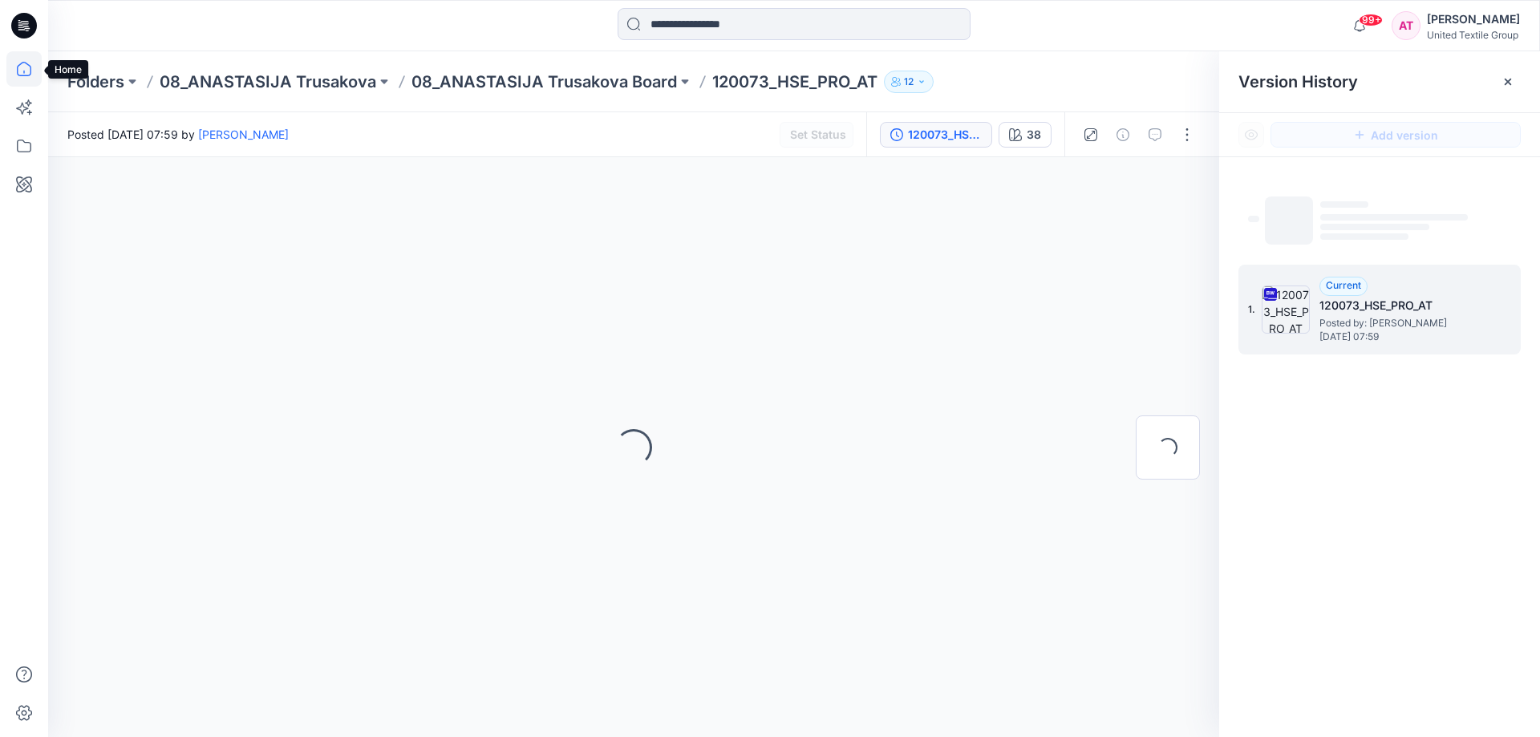
click at [26, 72] on icon at bounding box center [23, 68] width 35 height 35
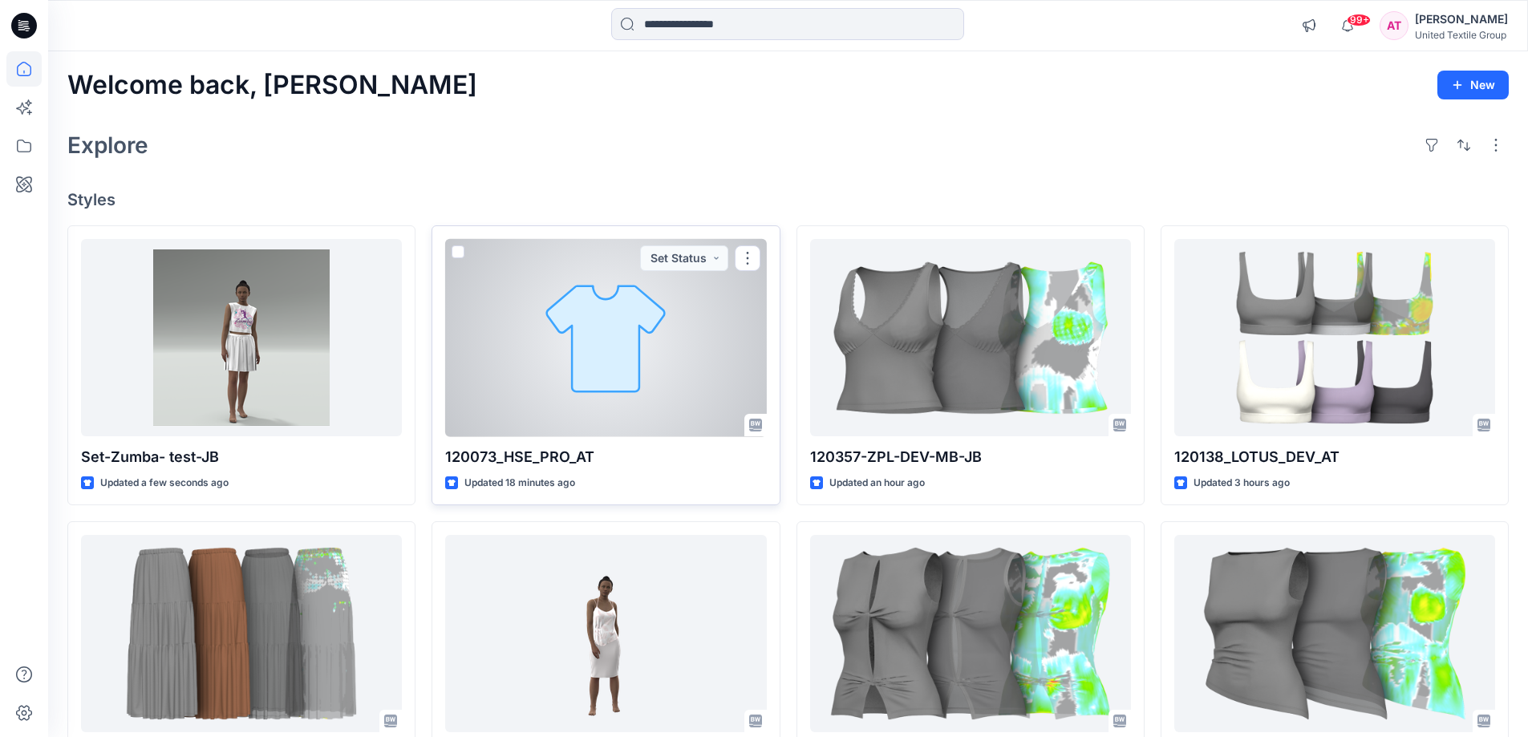
click at [637, 322] on div at bounding box center [605, 338] width 321 height 198
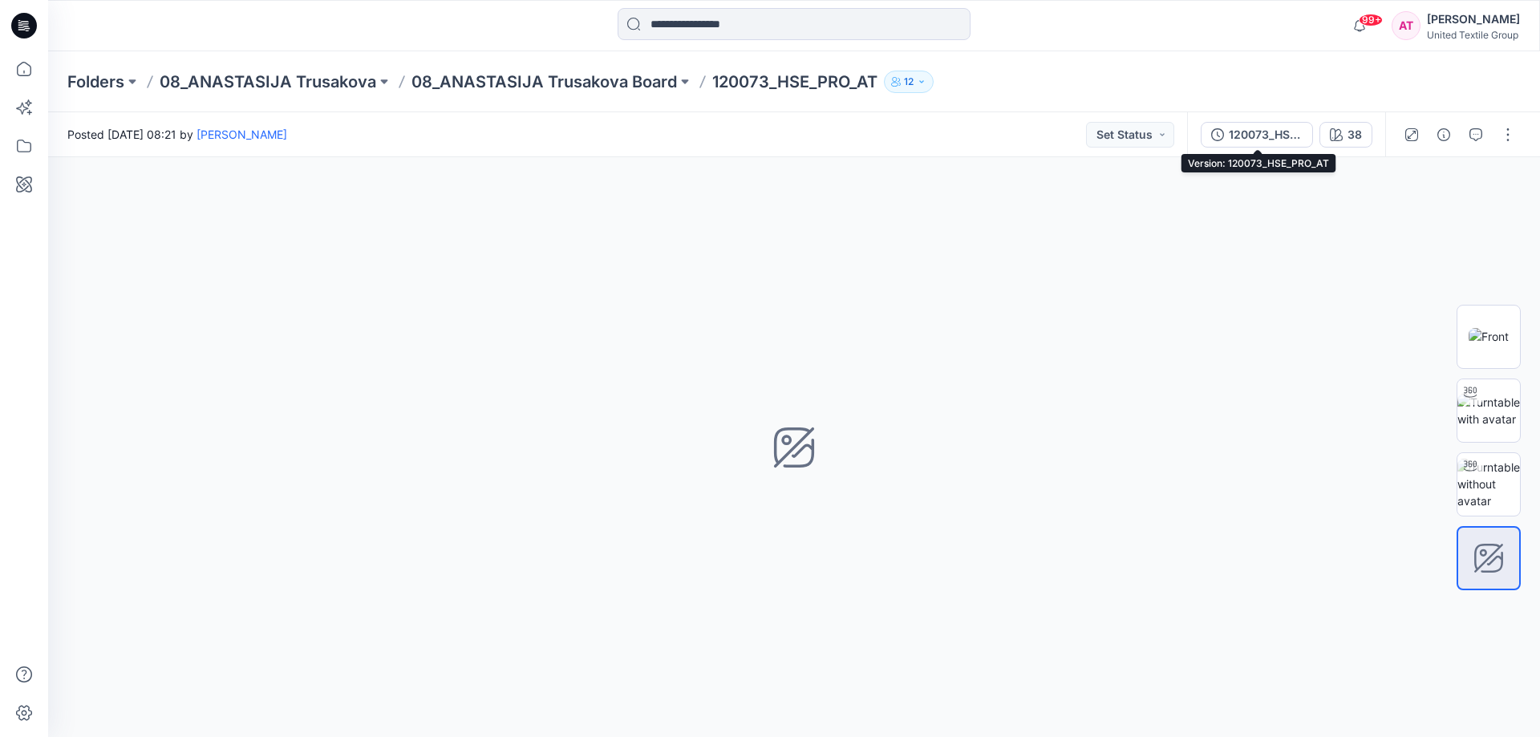
click at [1283, 139] on div "120073_HSE_PRO_AT" at bounding box center [1266, 135] width 74 height 18
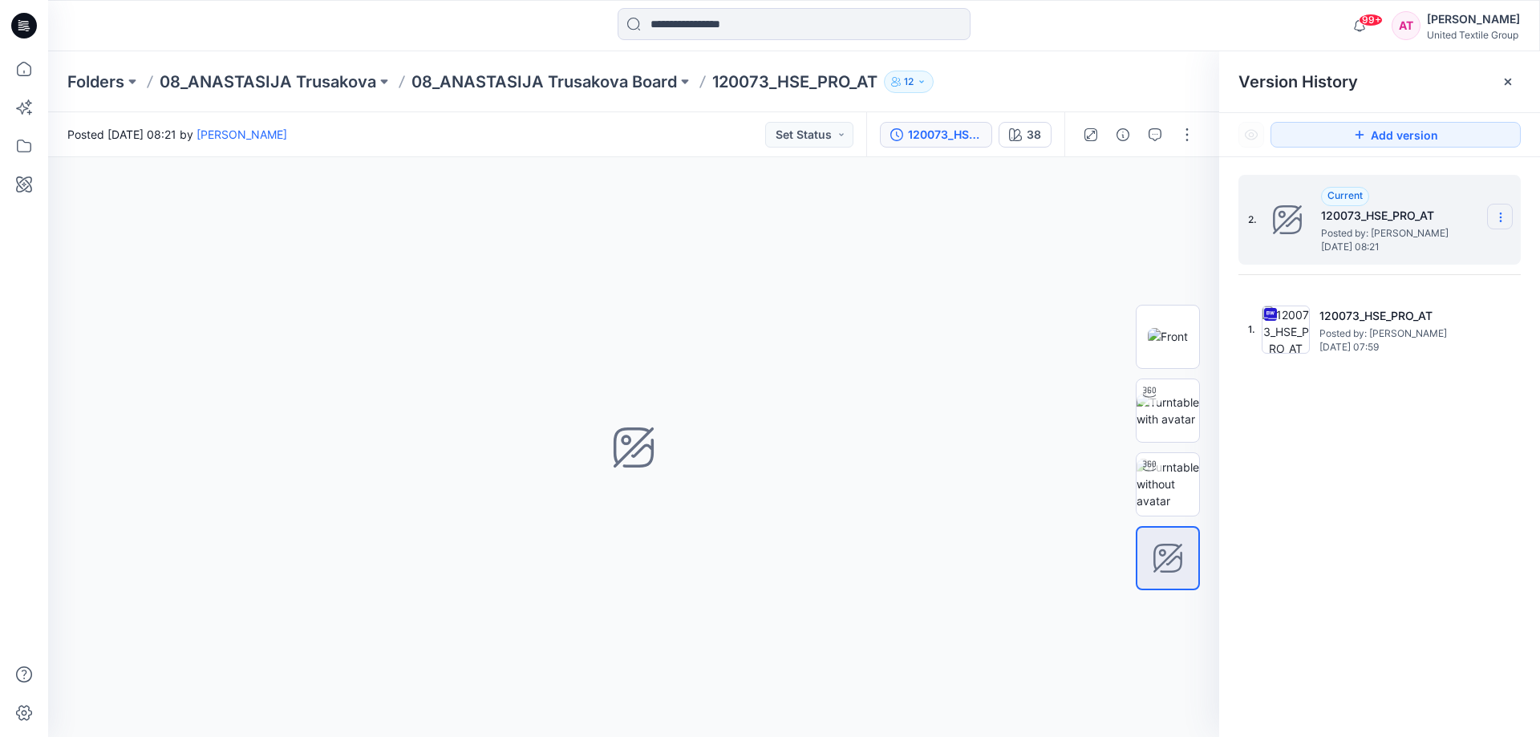
click at [1500, 213] on icon at bounding box center [1500, 217] width 13 height 13
click at [1405, 315] on span "Delete Version" at bounding box center [1389, 319] width 75 height 19
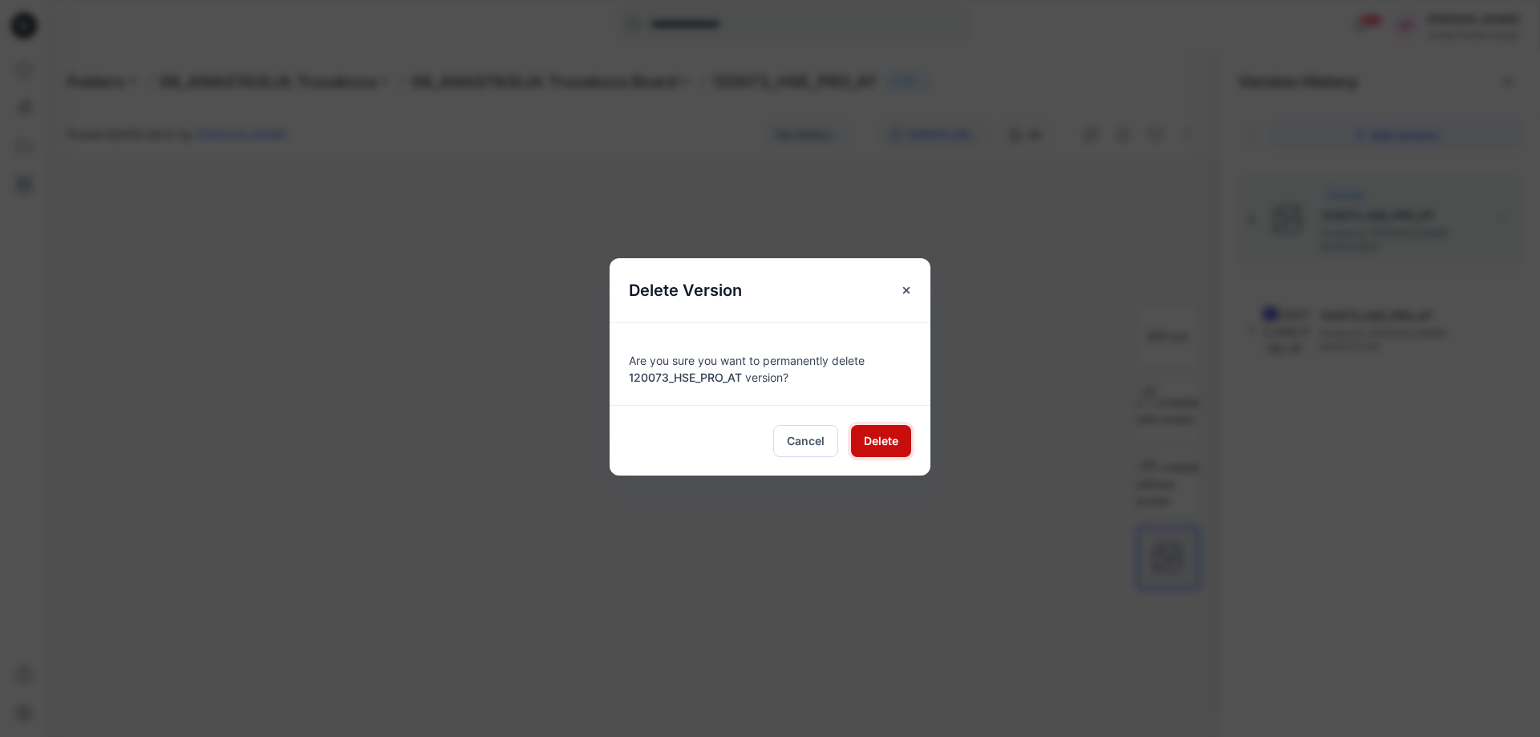
click at [885, 437] on span "Delete" at bounding box center [881, 440] width 34 height 17
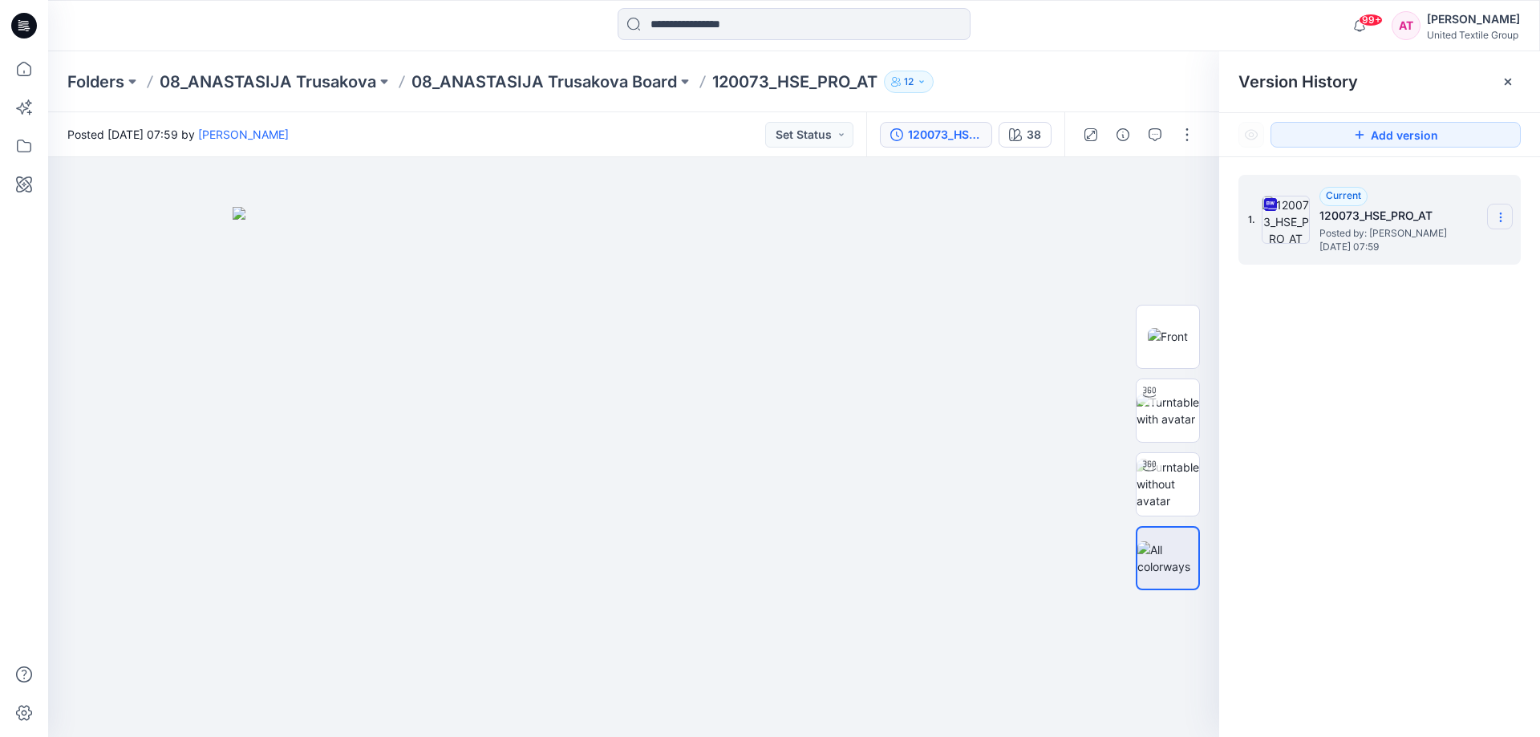
click at [1497, 210] on section at bounding box center [1500, 217] width 26 height 26
click at [1461, 388] on div "1. Current 120073_HSE_PRO_AT Posted by: Anastasija Trusakova Thursday, August 2…" at bounding box center [1379, 458] width 321 height 603
click at [1185, 134] on button "button" at bounding box center [1187, 135] width 26 height 26
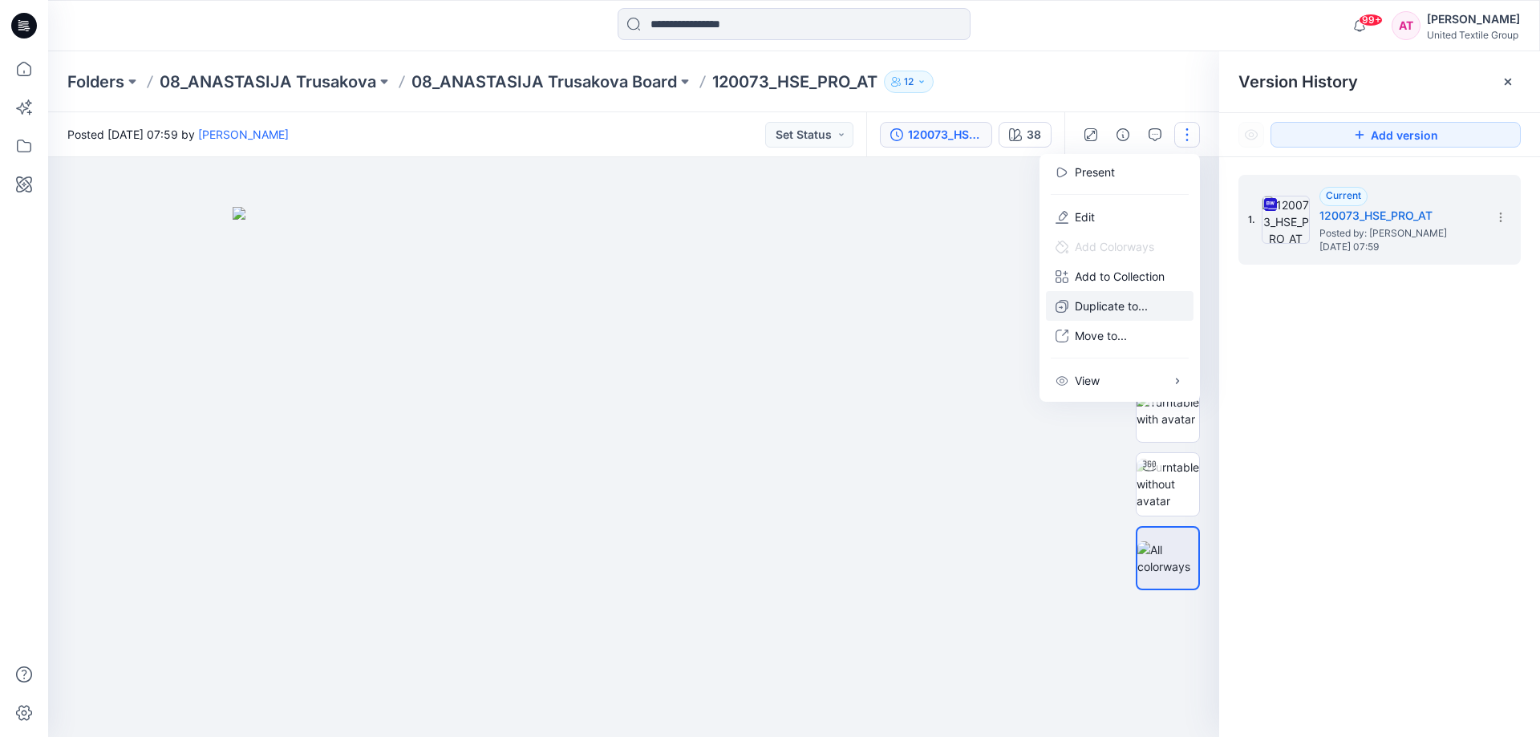
click at [1113, 307] on p "Duplicate to..." at bounding box center [1111, 306] width 73 height 17
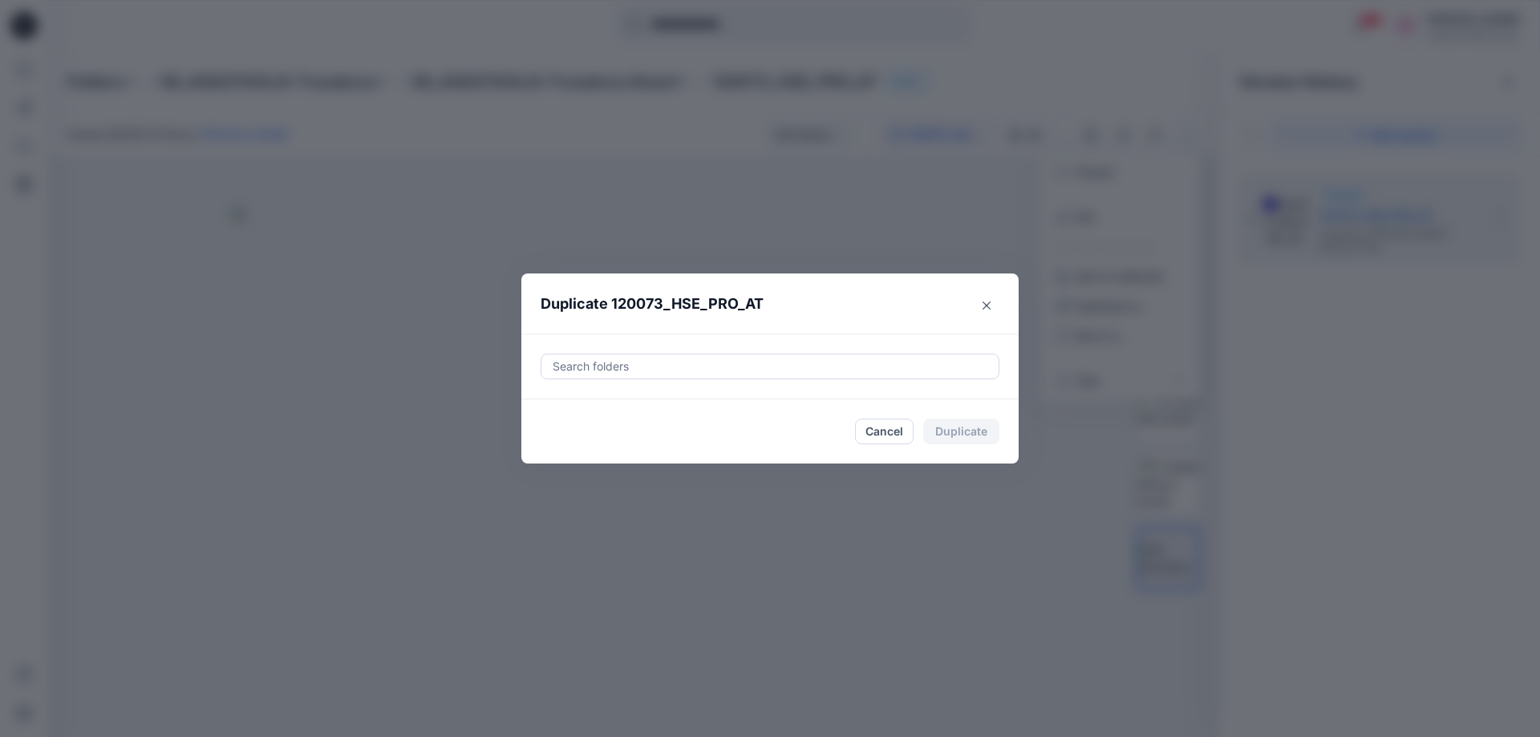
click at [614, 369] on div at bounding box center [770, 366] width 438 height 19
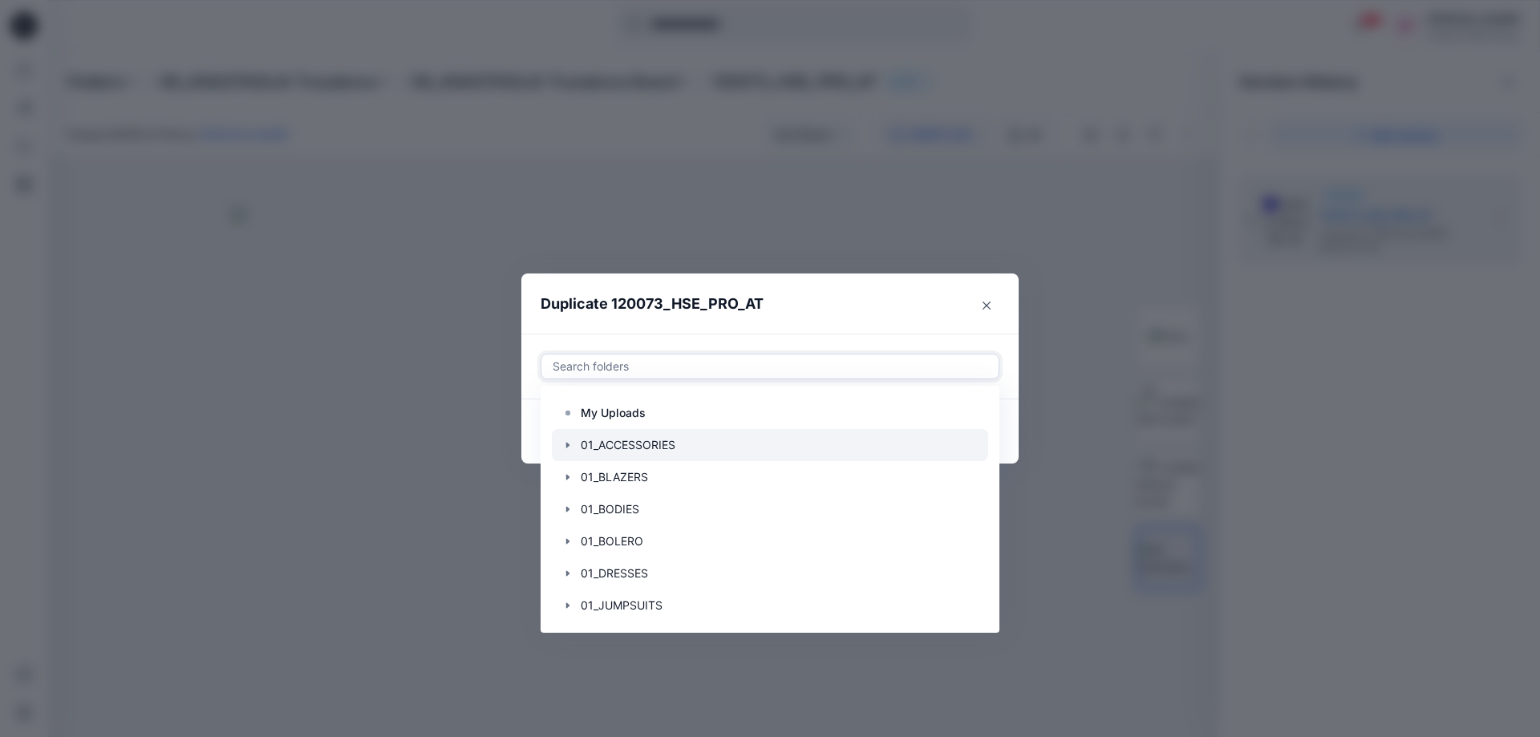
click at [674, 446] on div at bounding box center [770, 445] width 436 height 32
click at [839, 305] on header "Duplicate 120073_HSE_PRO_AT" at bounding box center [753, 304] width 465 height 61
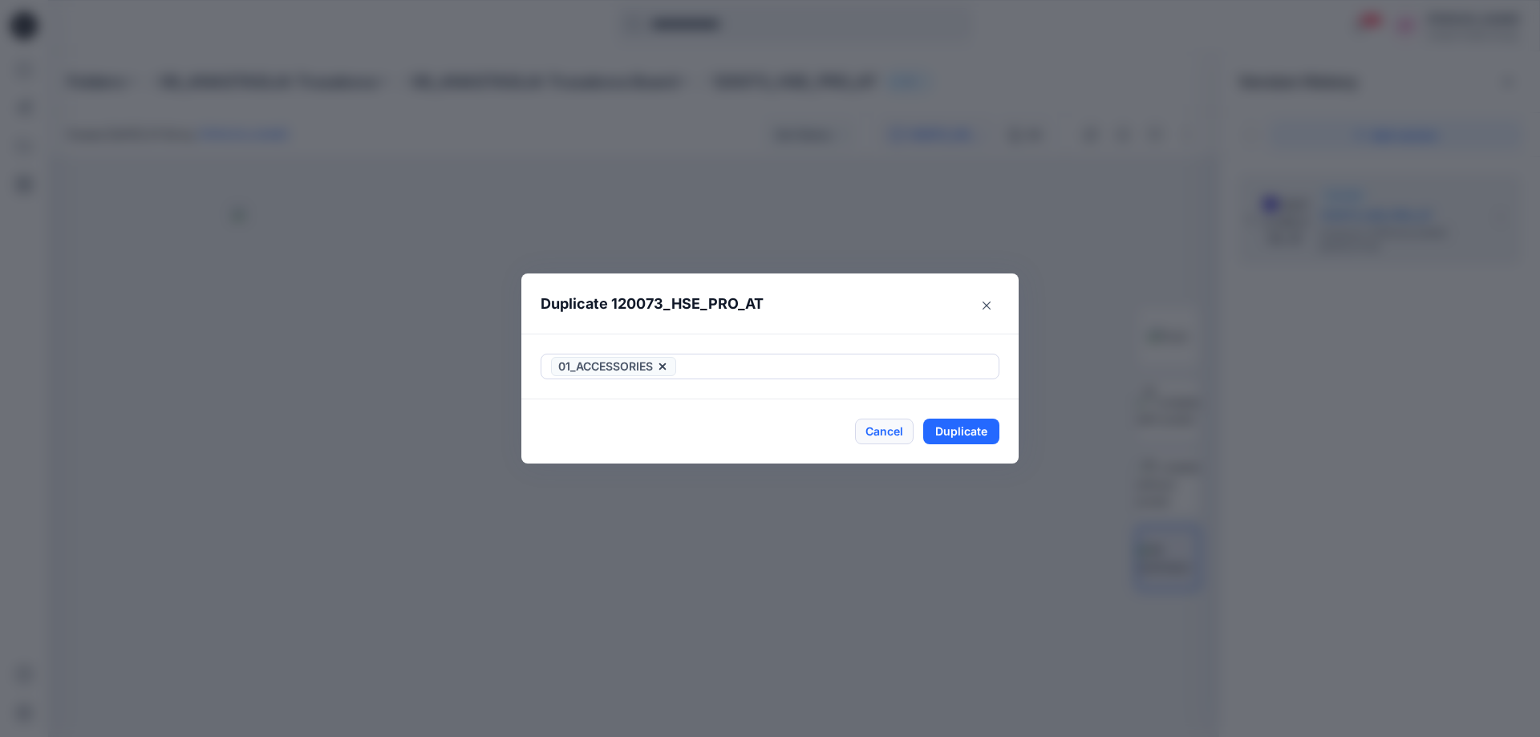
click at [885, 429] on button "Cancel" at bounding box center [884, 432] width 59 height 26
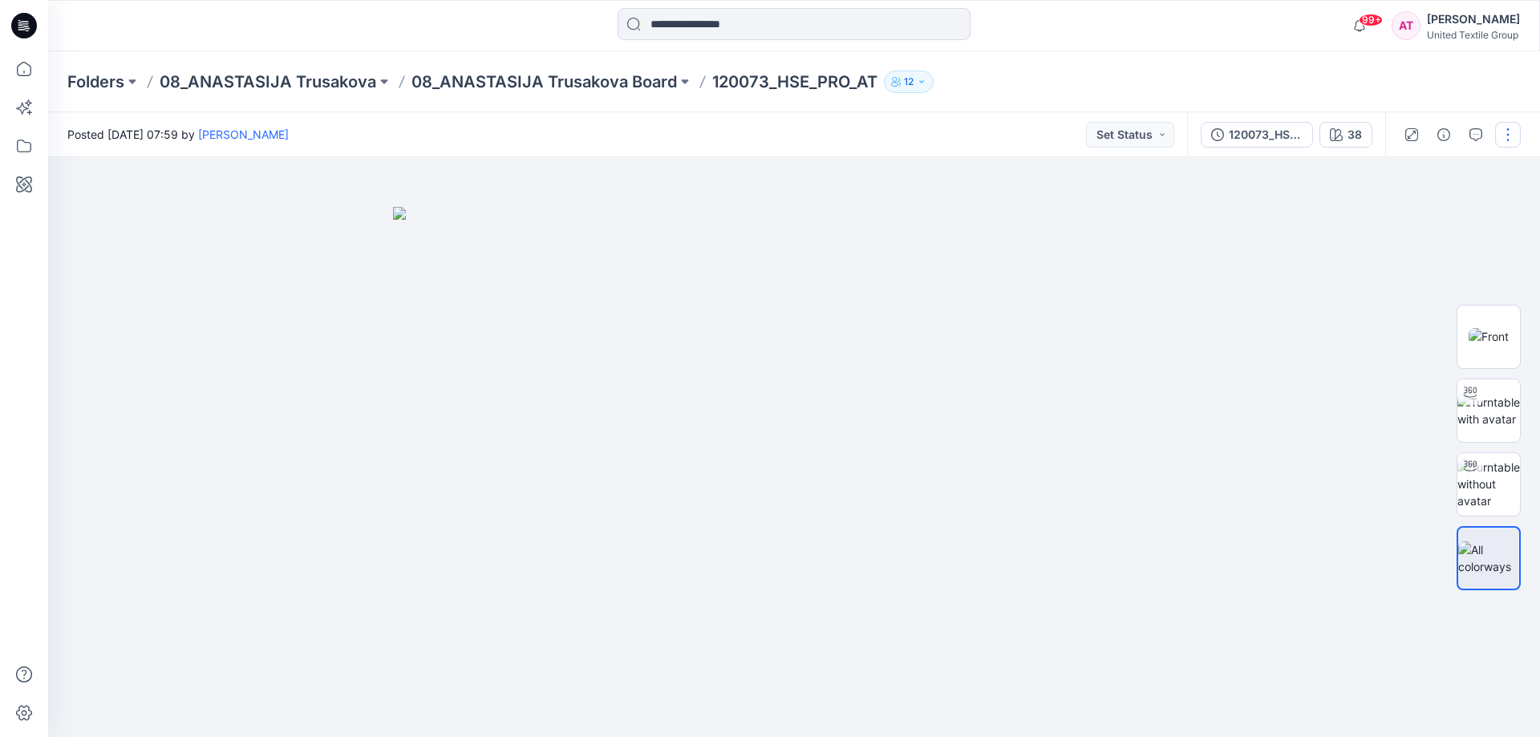
click at [1512, 128] on button "button" at bounding box center [1508, 135] width 26 height 26
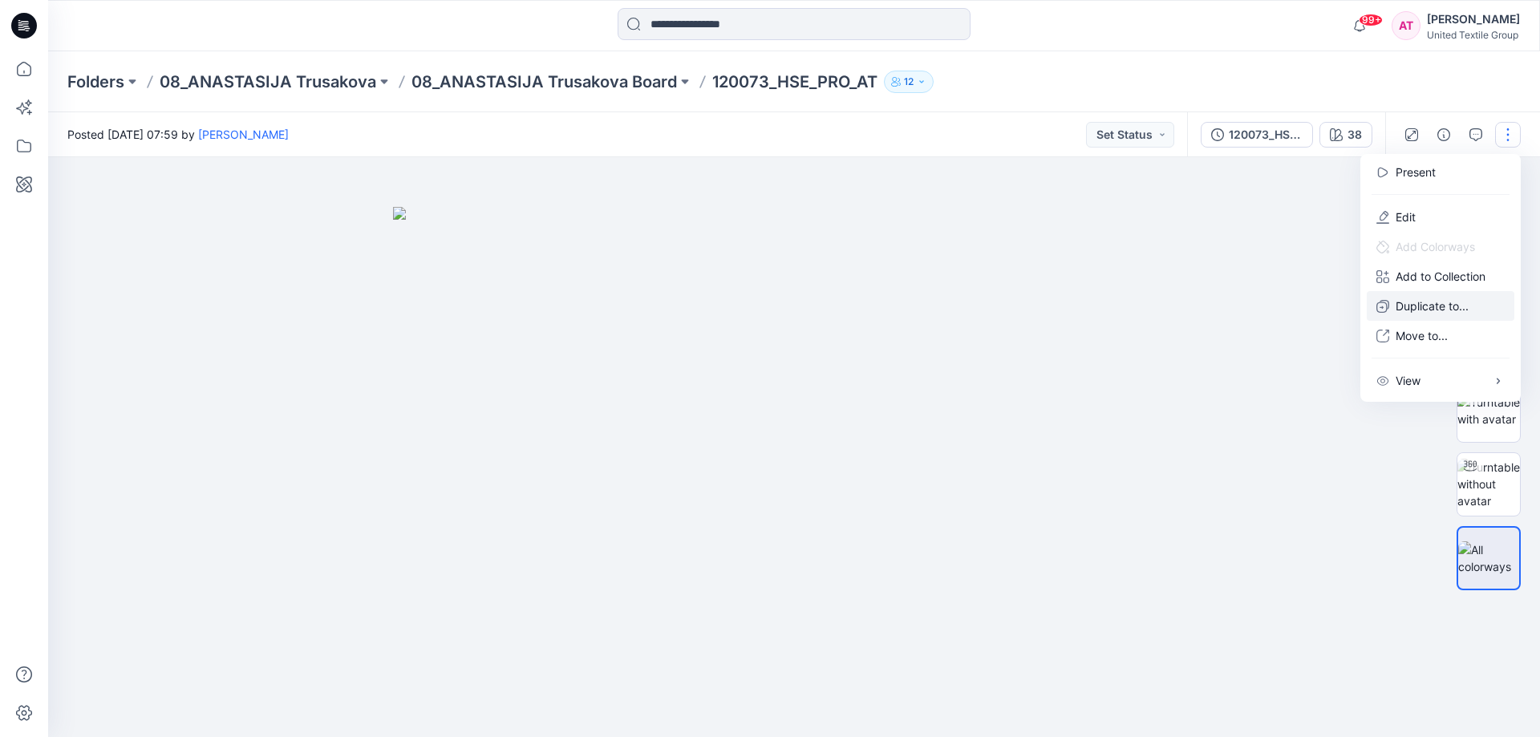
click at [1460, 299] on p "Duplicate to..." at bounding box center [1432, 306] width 73 height 17
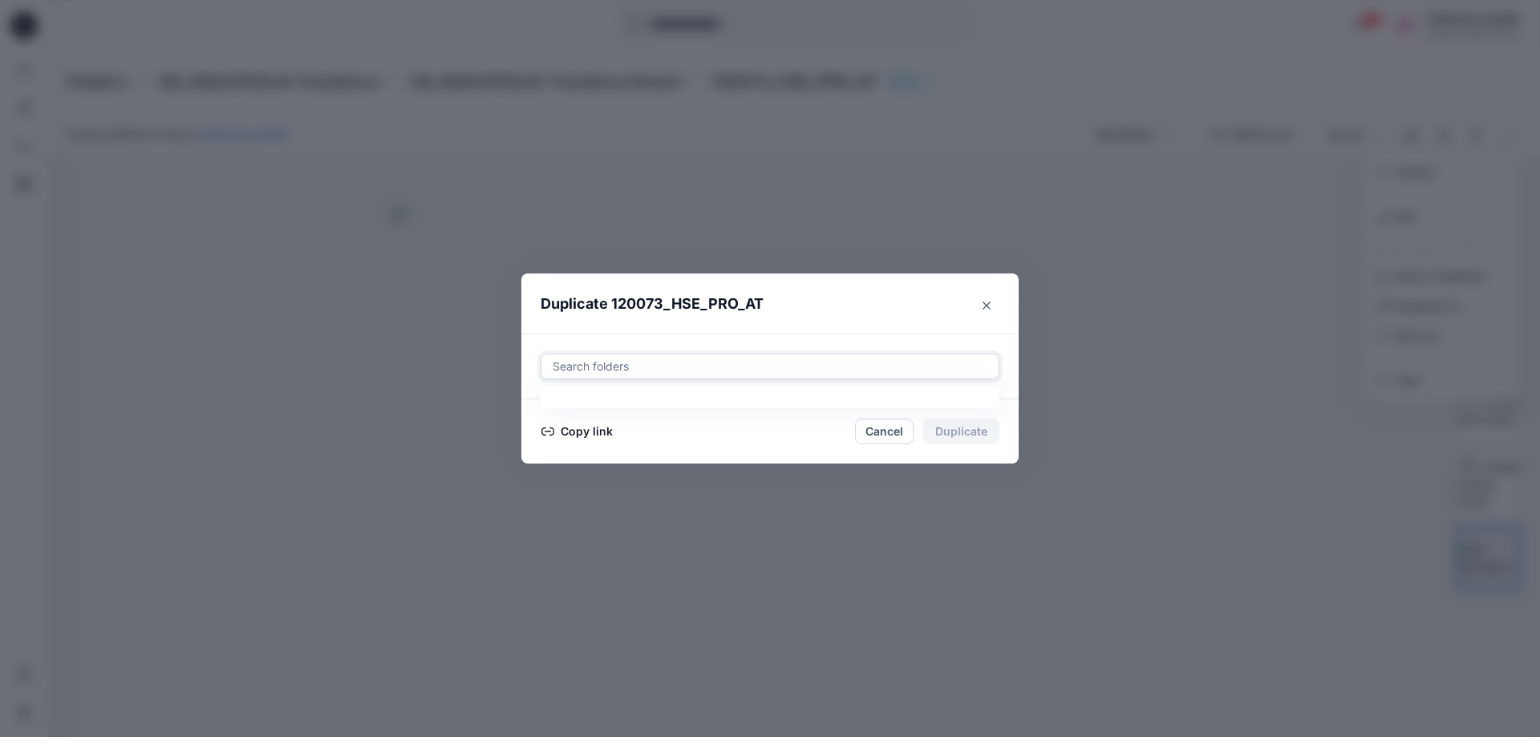
click at [557, 363] on div at bounding box center [770, 366] width 438 height 19
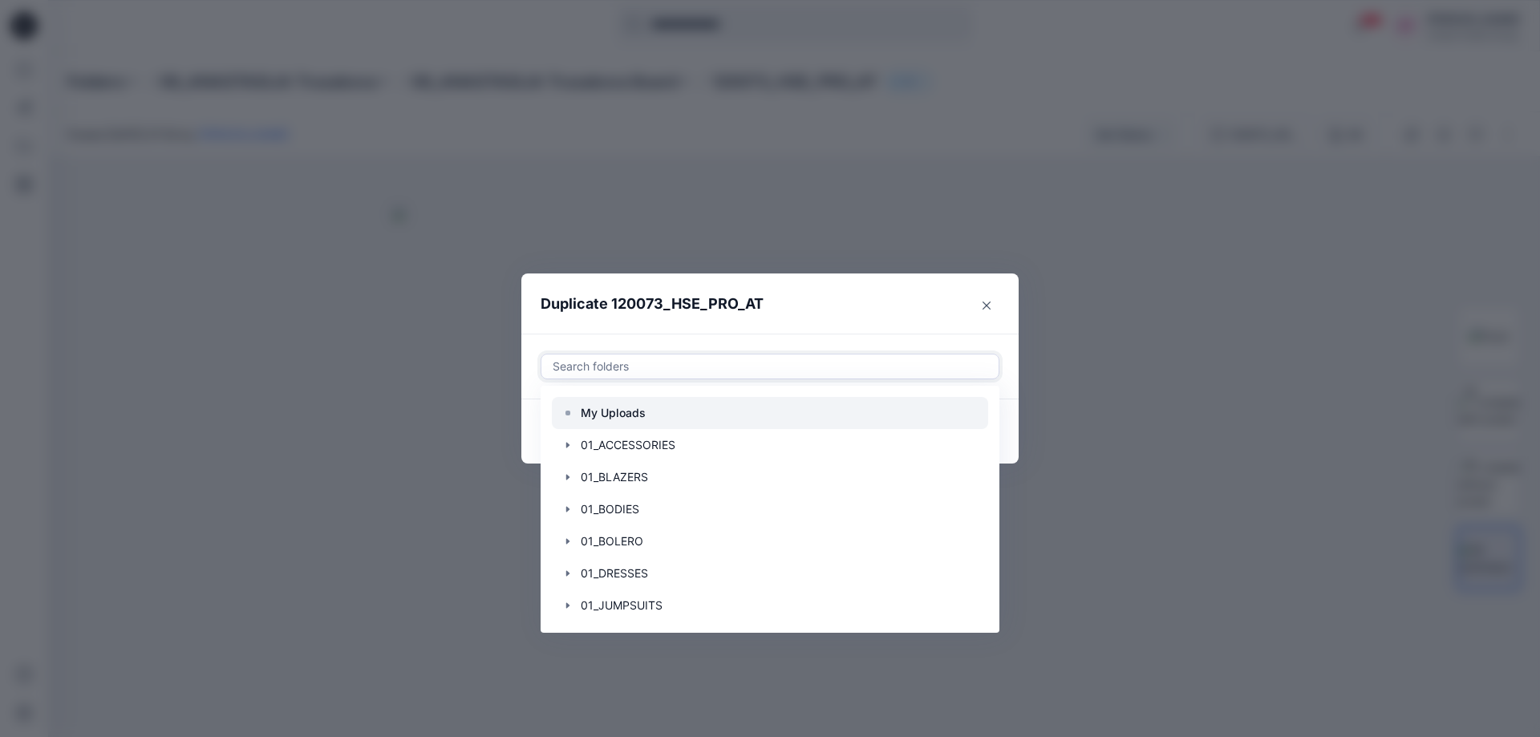
drag, startPoint x: 598, startPoint y: 436, endPoint x: 634, endPoint y: 428, distance: 36.2
click at [602, 436] on div at bounding box center [770, 445] width 436 height 32
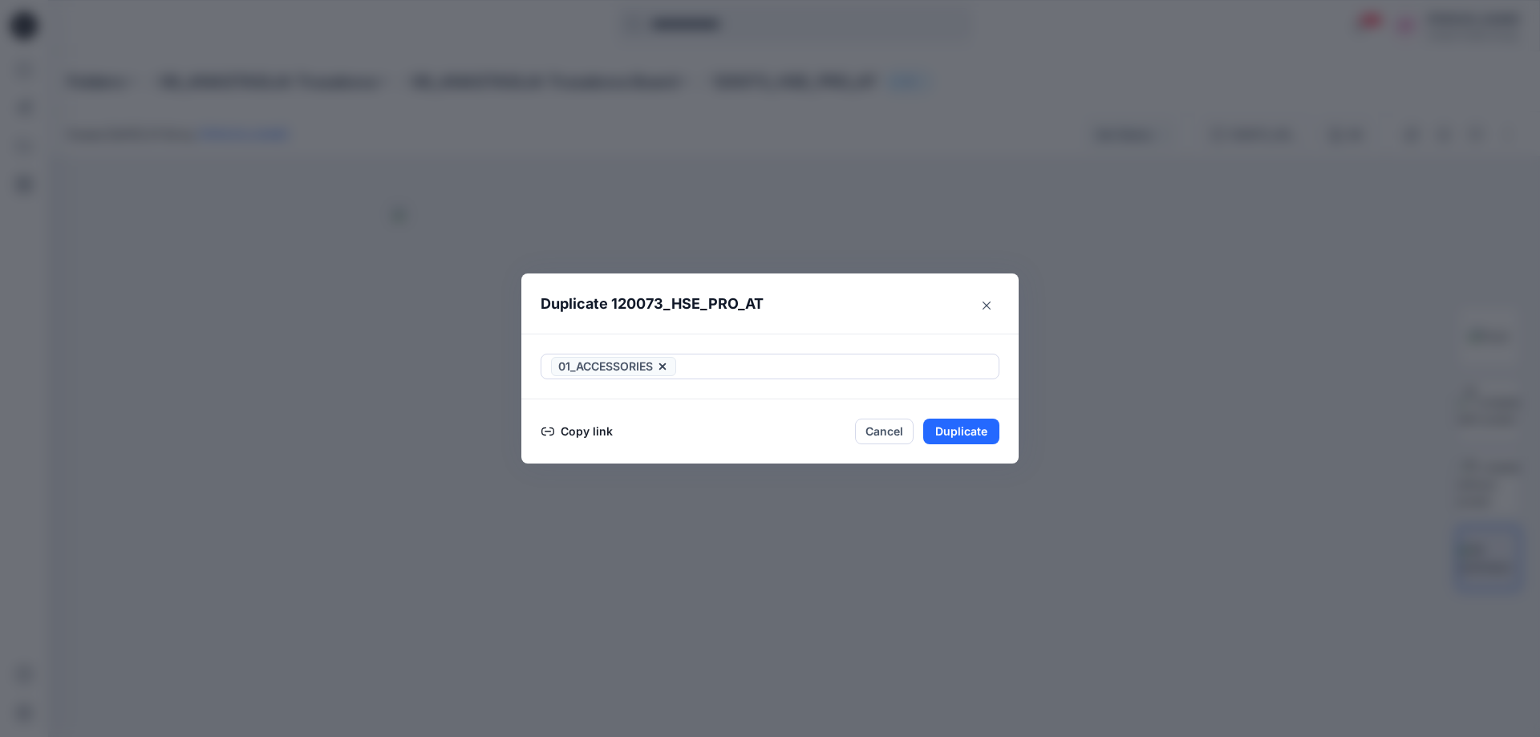
click at [817, 296] on header "Duplicate 120073_HSE_PRO_AT" at bounding box center [753, 304] width 465 height 61
click at [595, 432] on button "Copy link" at bounding box center [577, 431] width 73 height 19
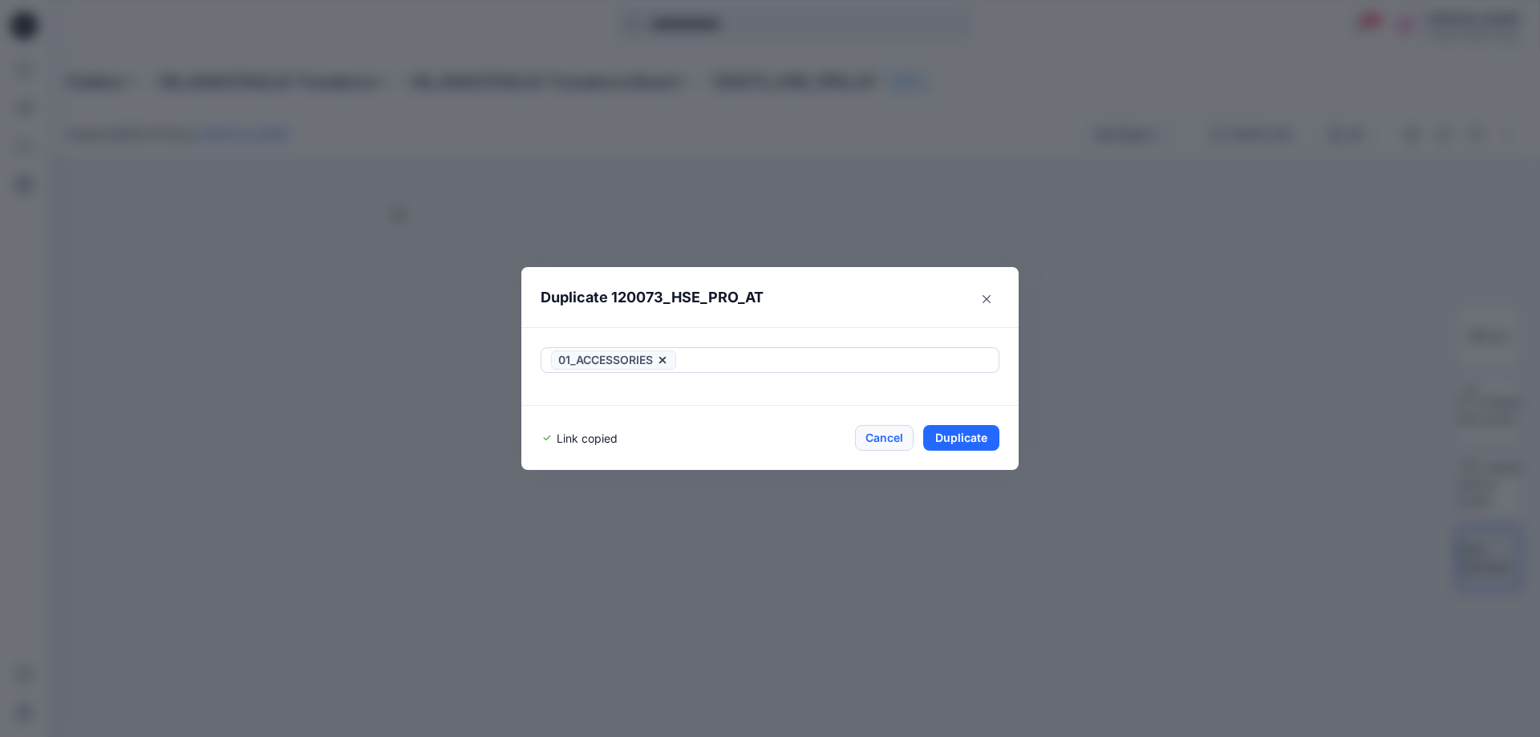
click at [878, 437] on button "Cancel" at bounding box center [884, 438] width 59 height 26
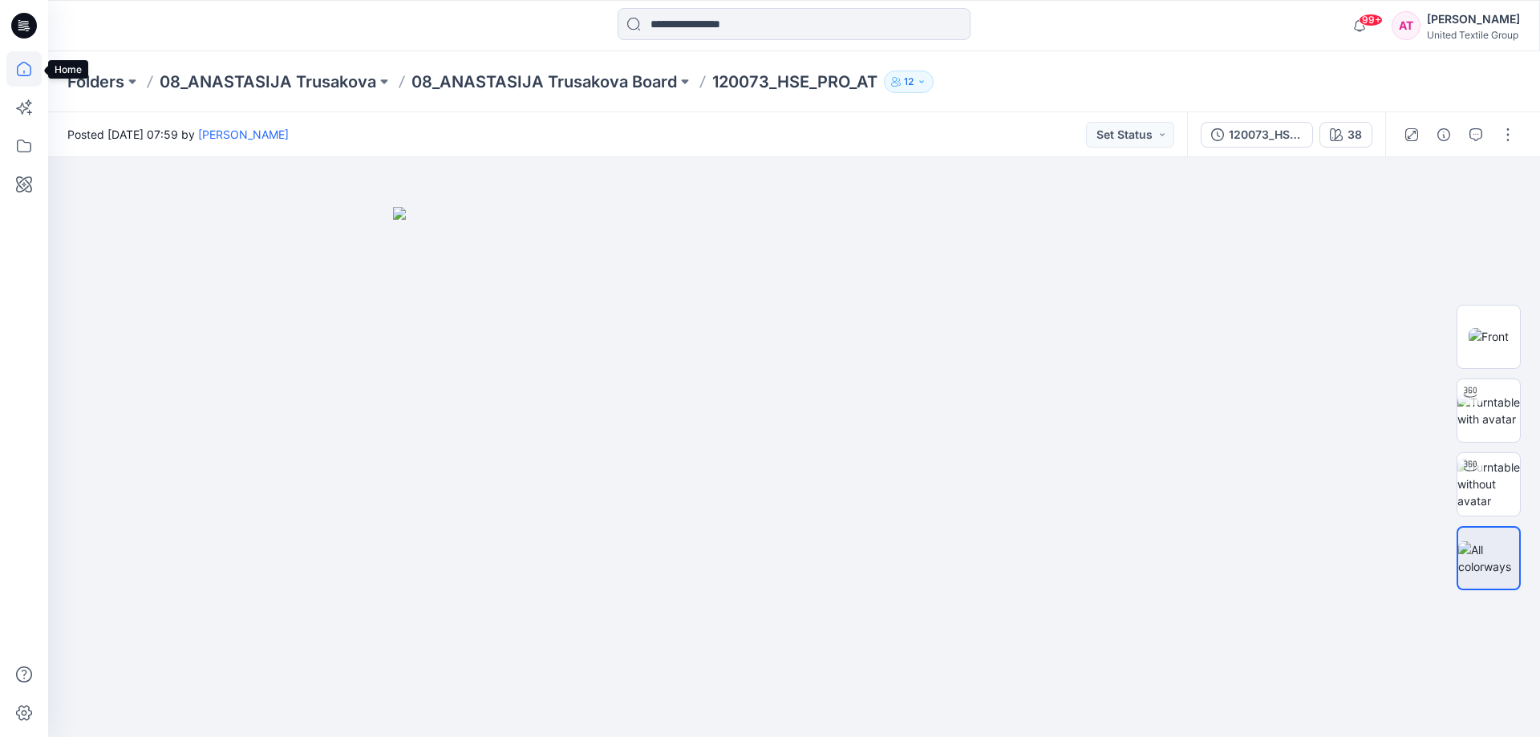
click at [22, 76] on icon at bounding box center [24, 69] width 14 height 14
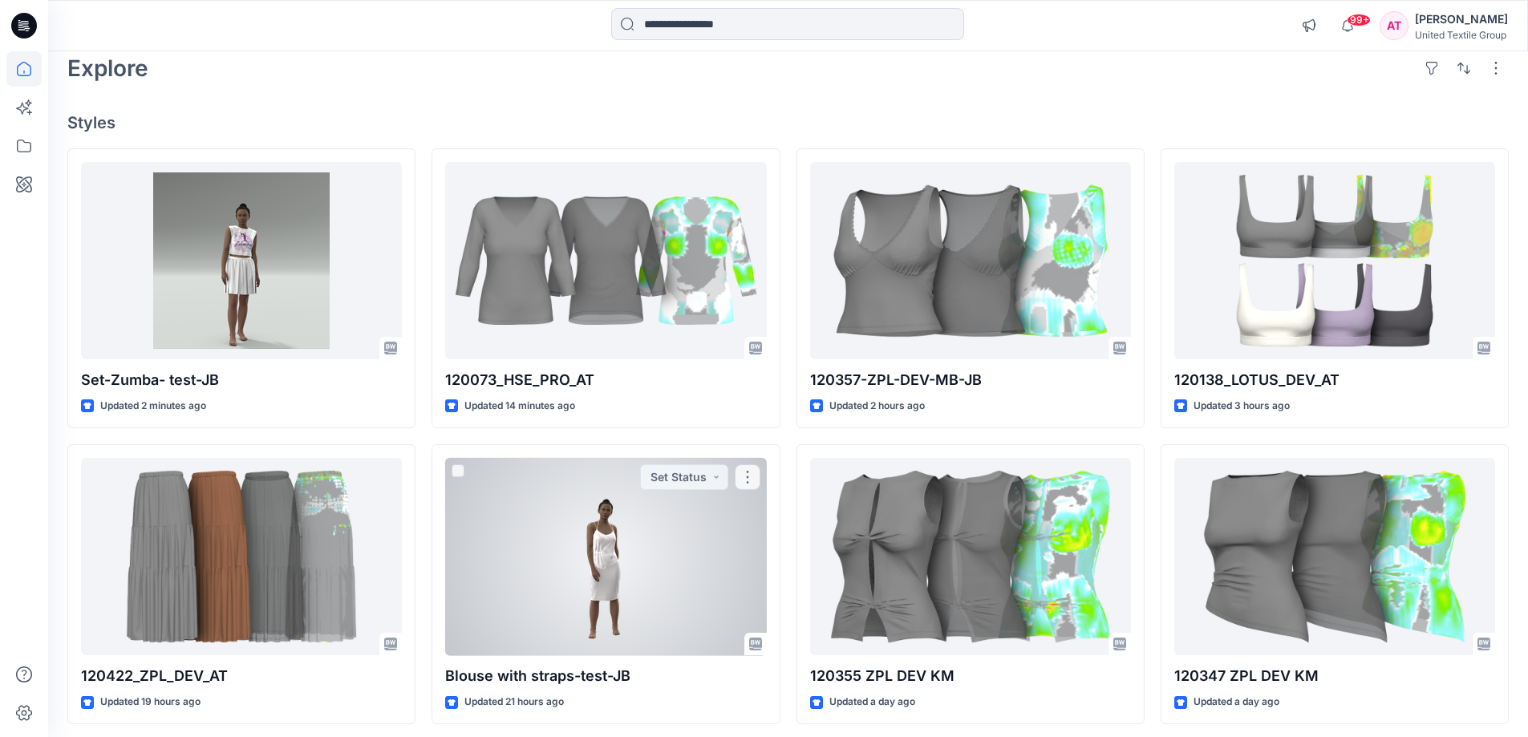
scroll to position [160, 0]
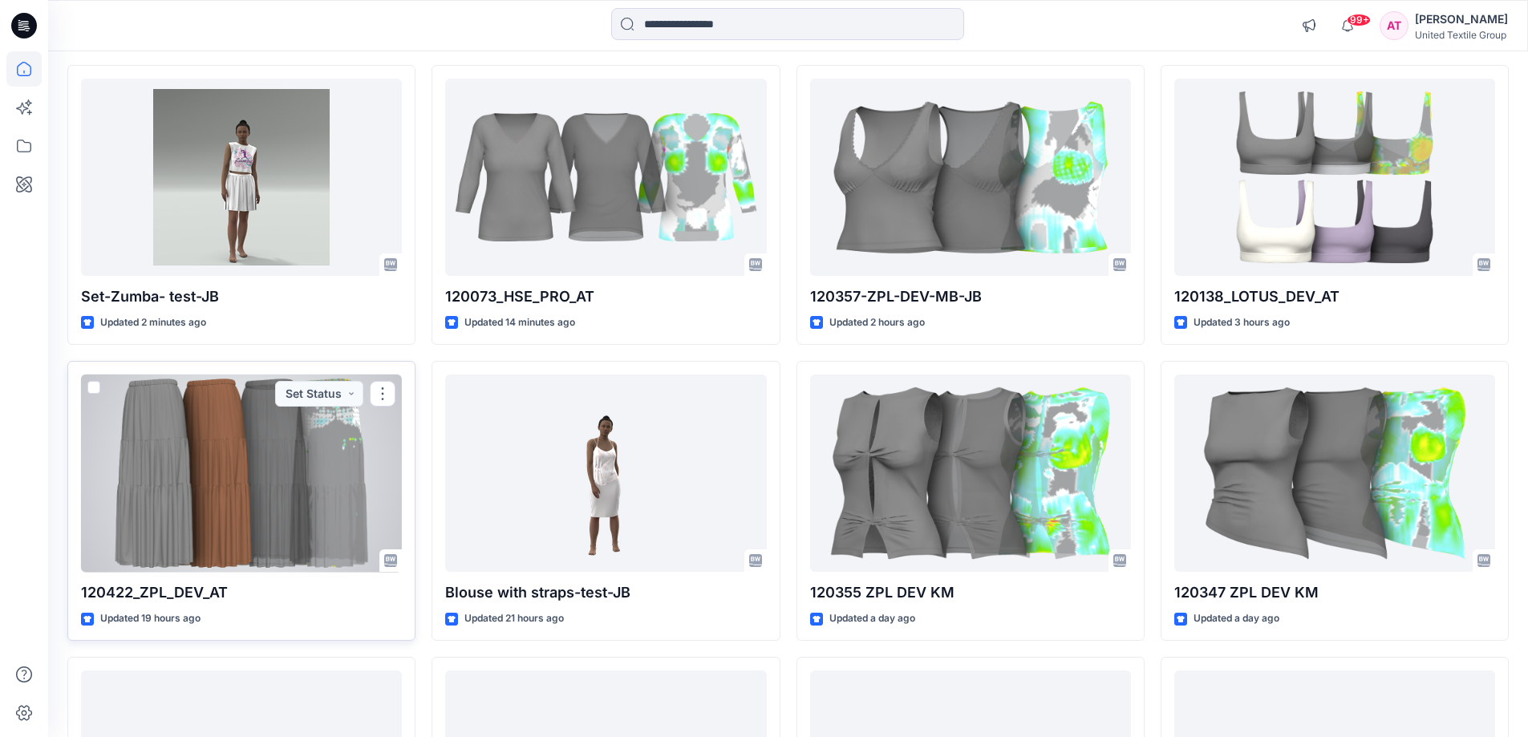
click at [206, 441] on div at bounding box center [241, 474] width 321 height 198
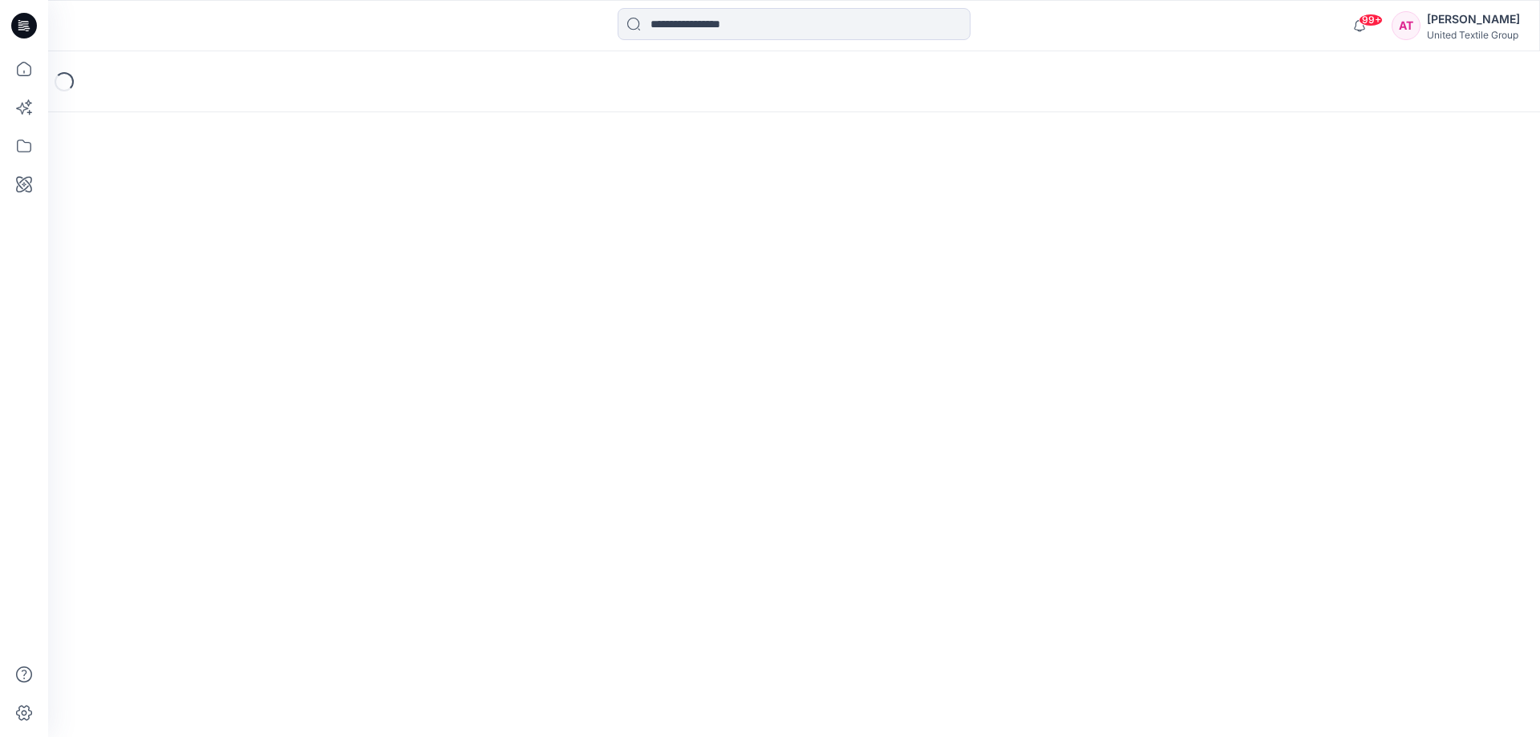
click at [206, 441] on div "Loading..." at bounding box center [794, 394] width 1492 height 686
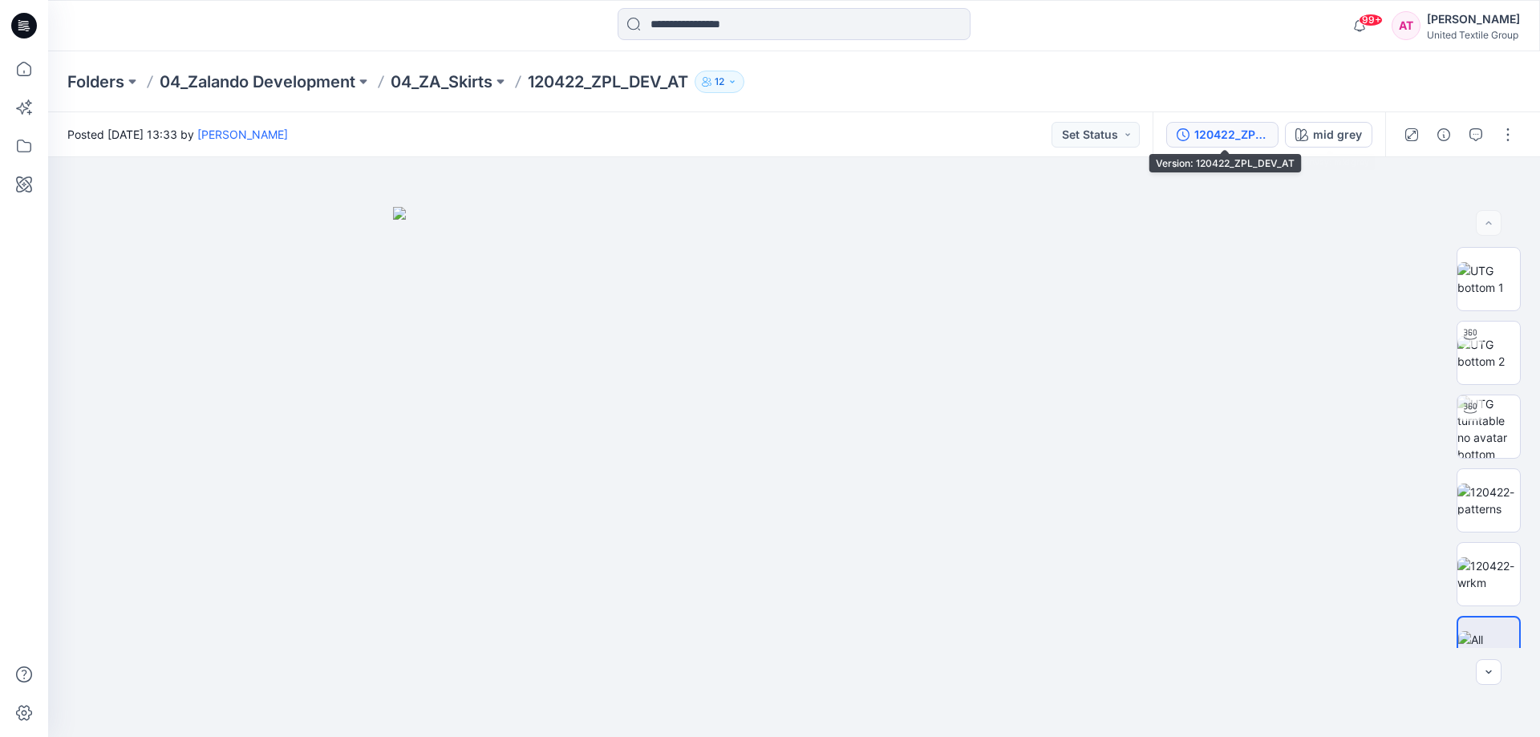
click at [1254, 138] on div "120422_ZPL_DEV_AT" at bounding box center [1231, 135] width 74 height 18
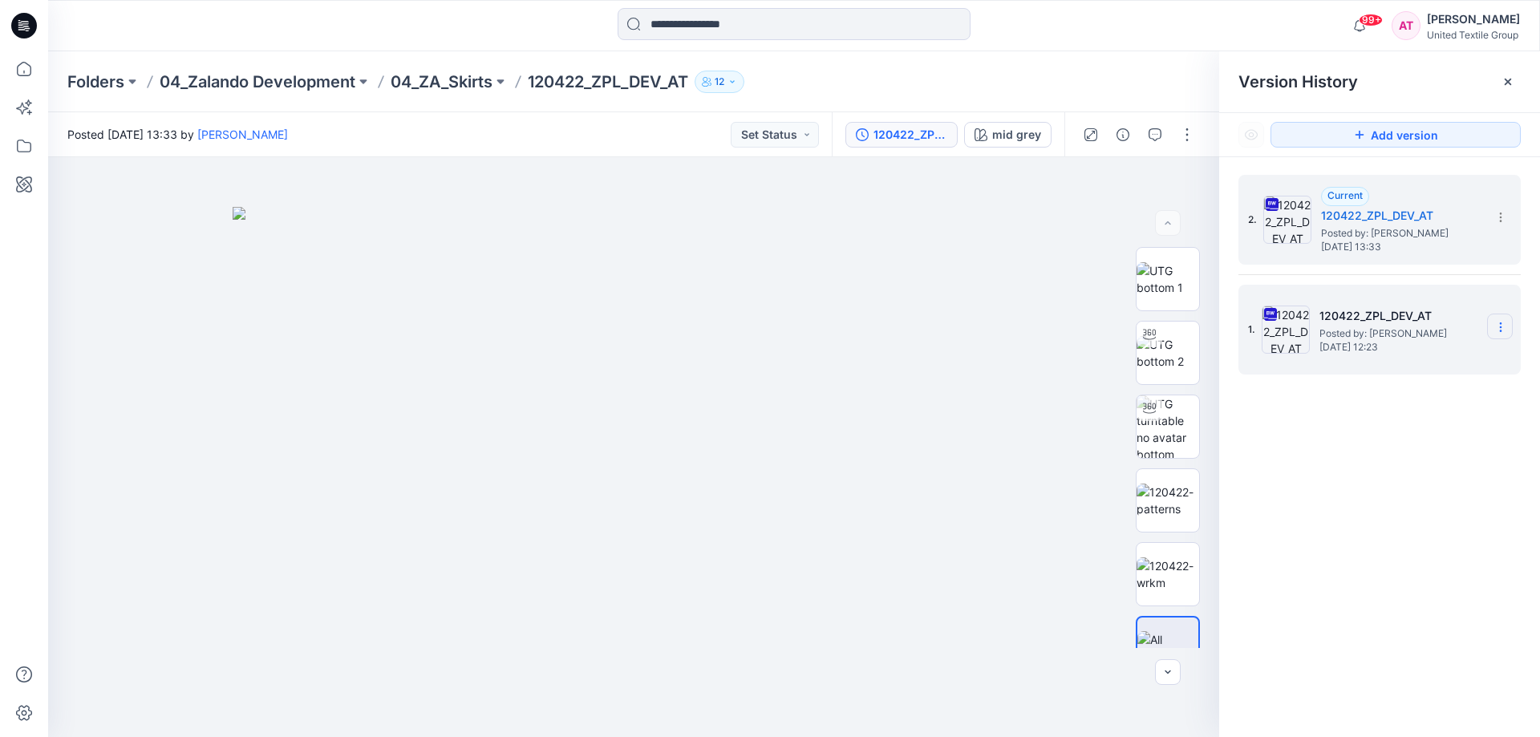
click at [1497, 330] on icon at bounding box center [1500, 327] width 13 height 13
click at [1409, 499] on span "Delete Version" at bounding box center [1389, 493] width 75 height 19
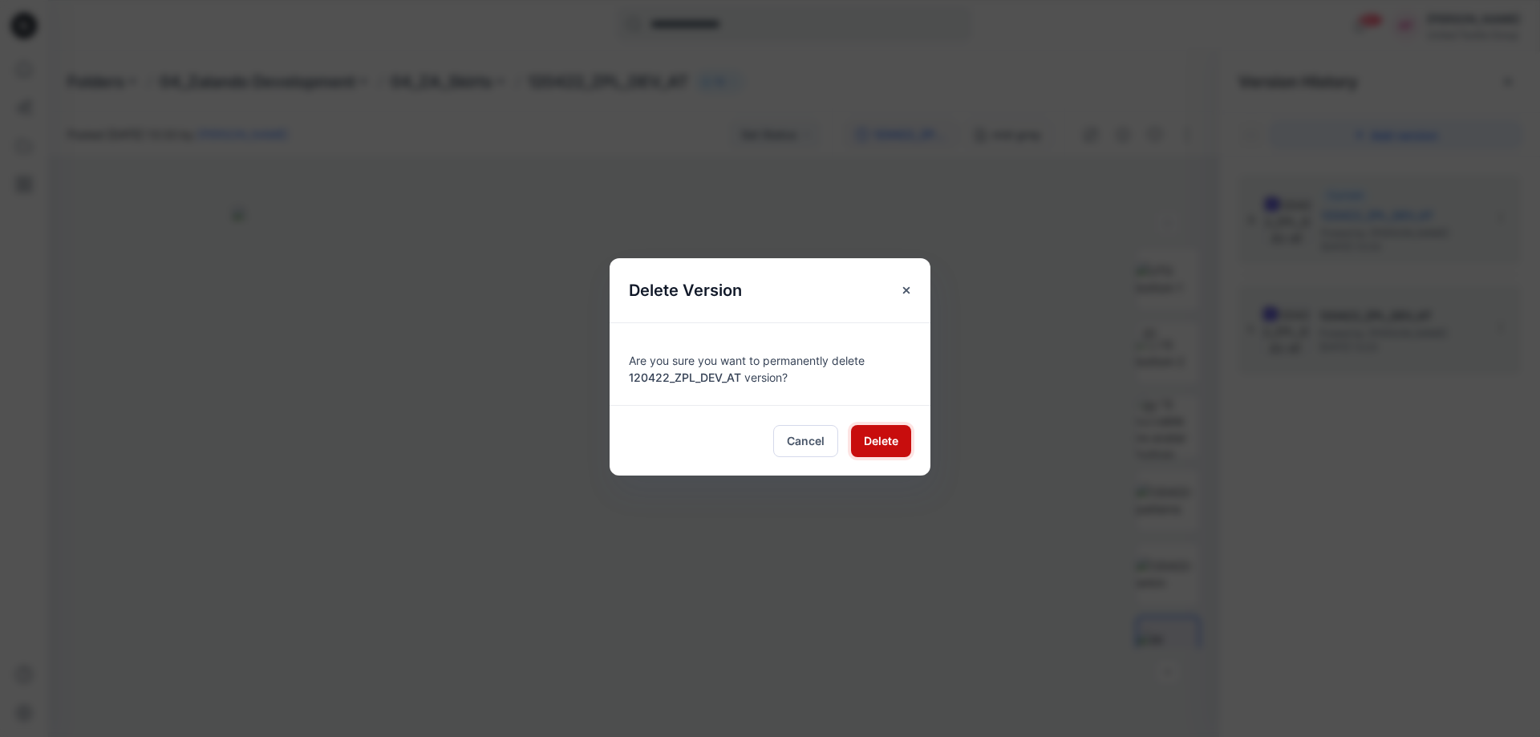
click at [890, 445] on span "Delete" at bounding box center [881, 440] width 34 height 17
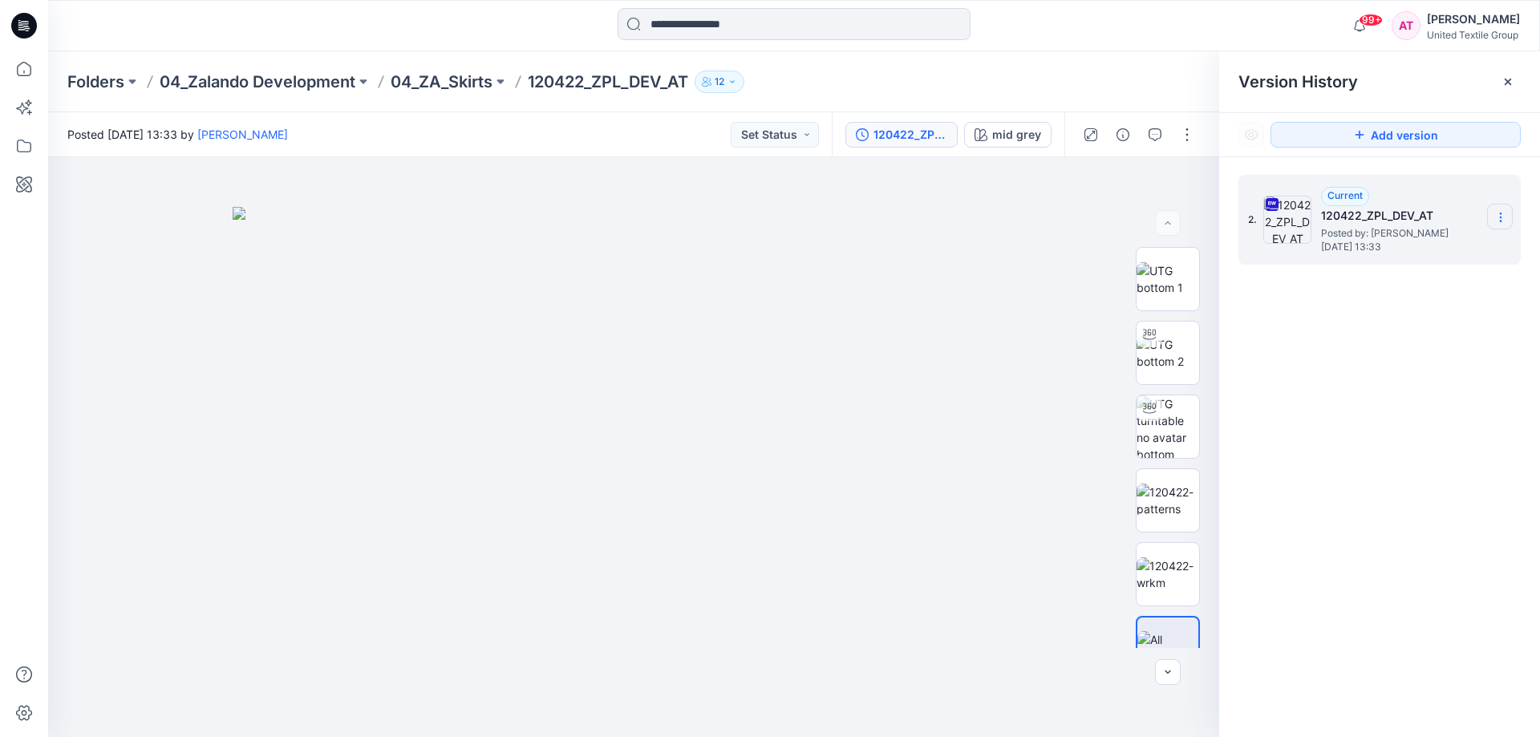
click at [1497, 213] on icon at bounding box center [1500, 217] width 13 height 13
click at [1429, 249] on span "Download Source BW File" at bounding box center [1419, 248] width 134 height 19
